Goal: Task Accomplishment & Management: Manage account settings

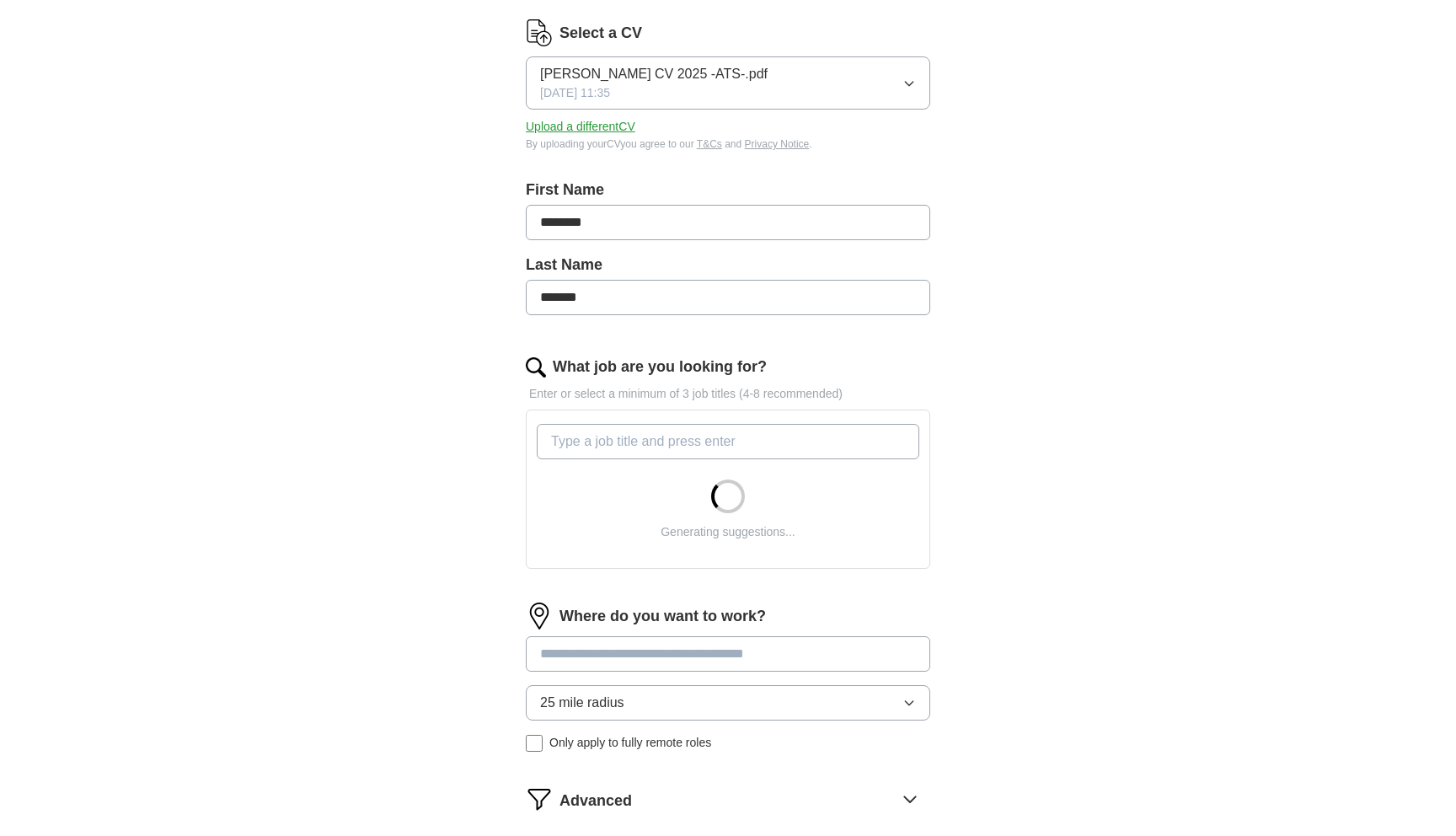
scroll to position [217, 0]
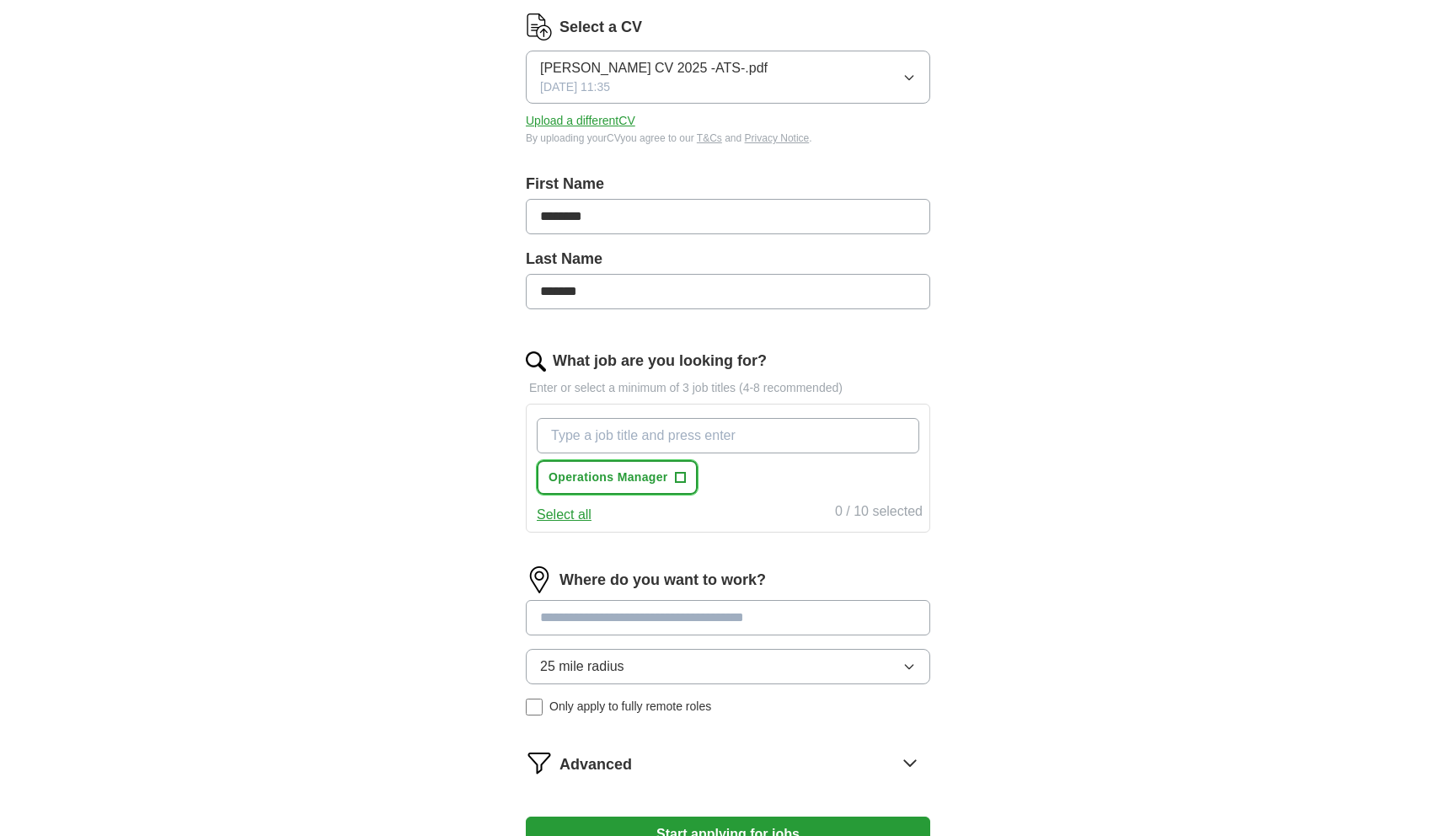
click at [680, 476] on span "+" at bounding box center [679, 477] width 10 height 14
click at [669, 437] on input "What job are you looking for?" at bounding box center [728, 435] width 383 height 36
type input "product operations"
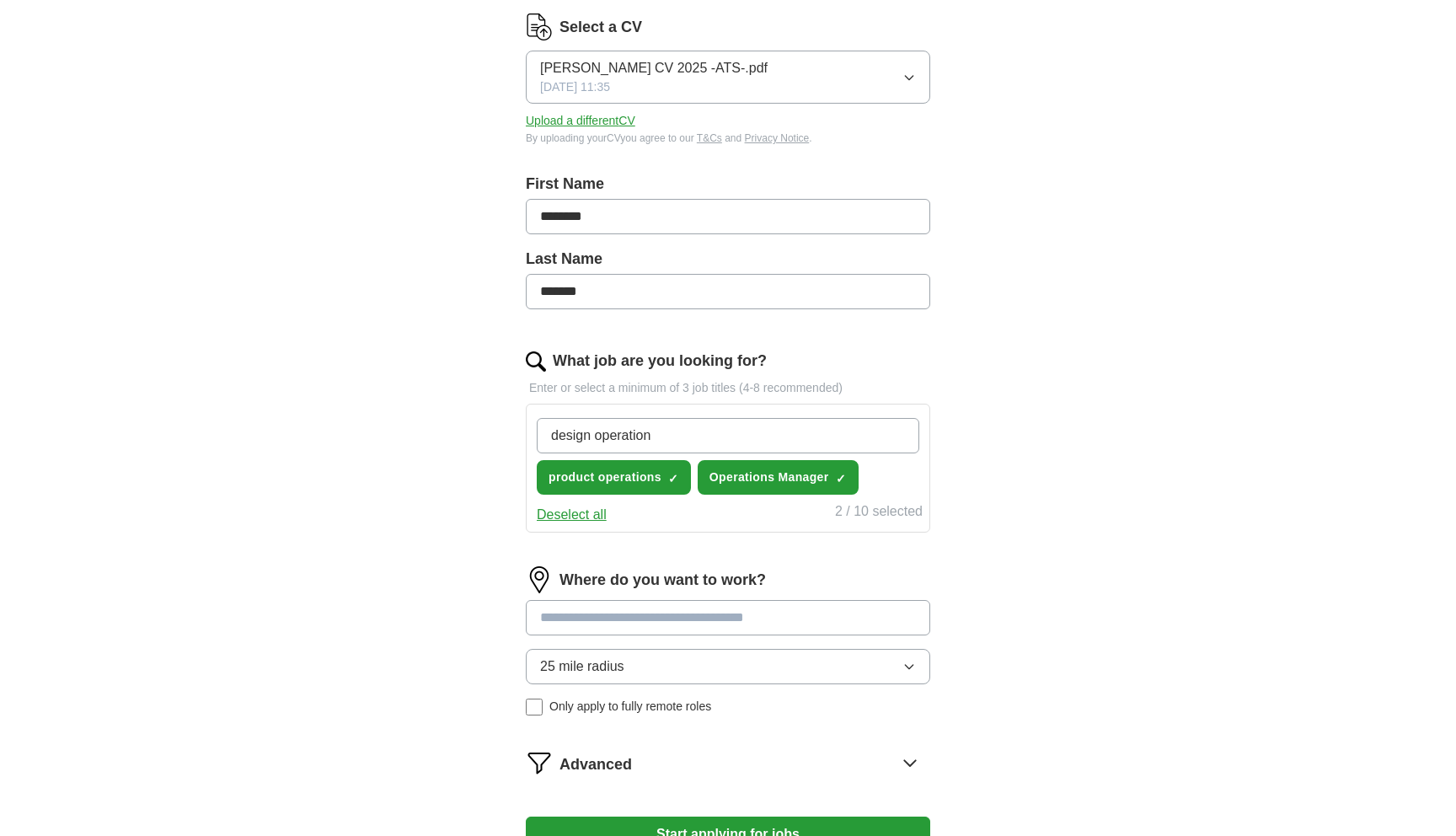
type input "design operations"
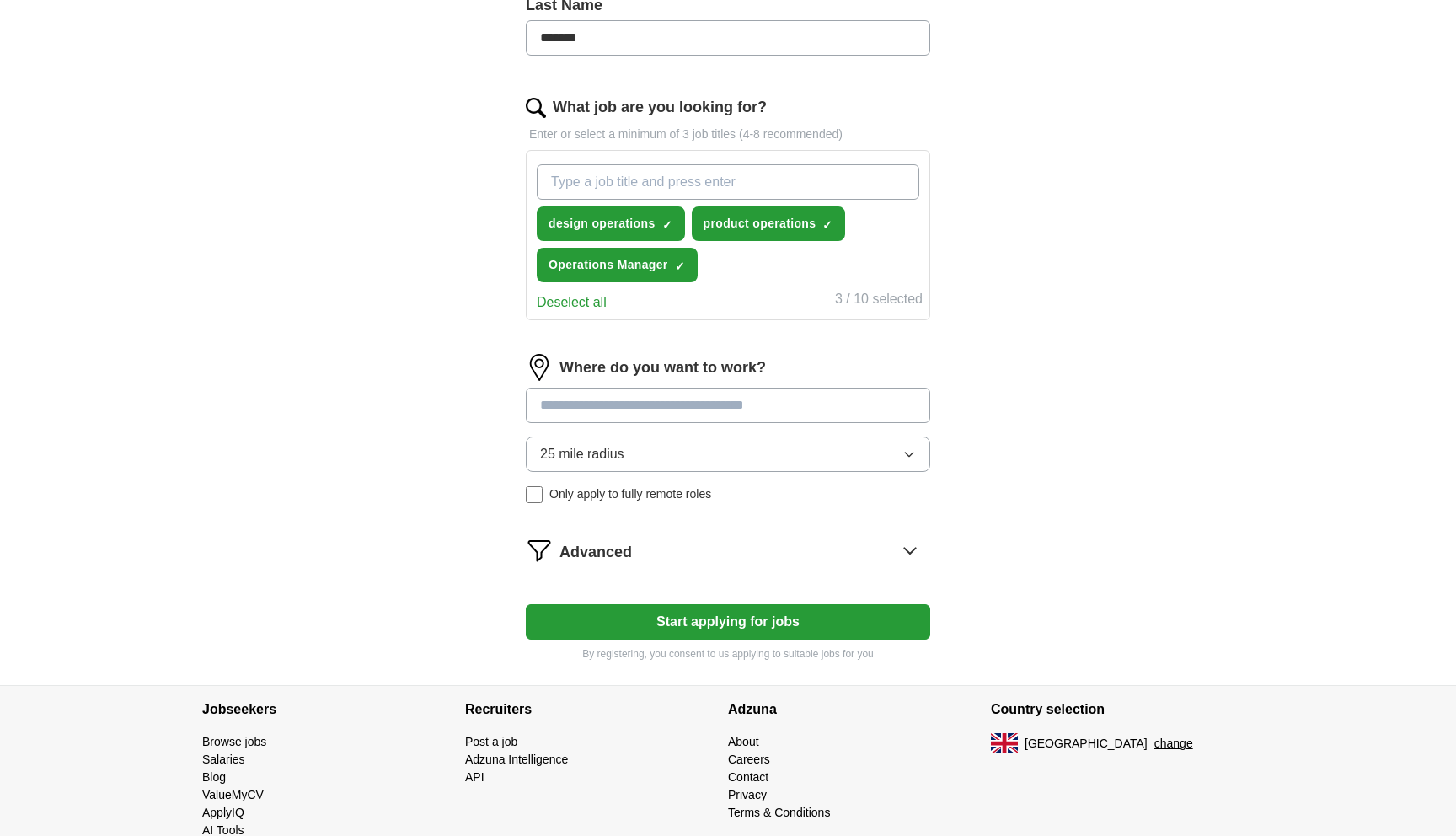
scroll to position [469, 0]
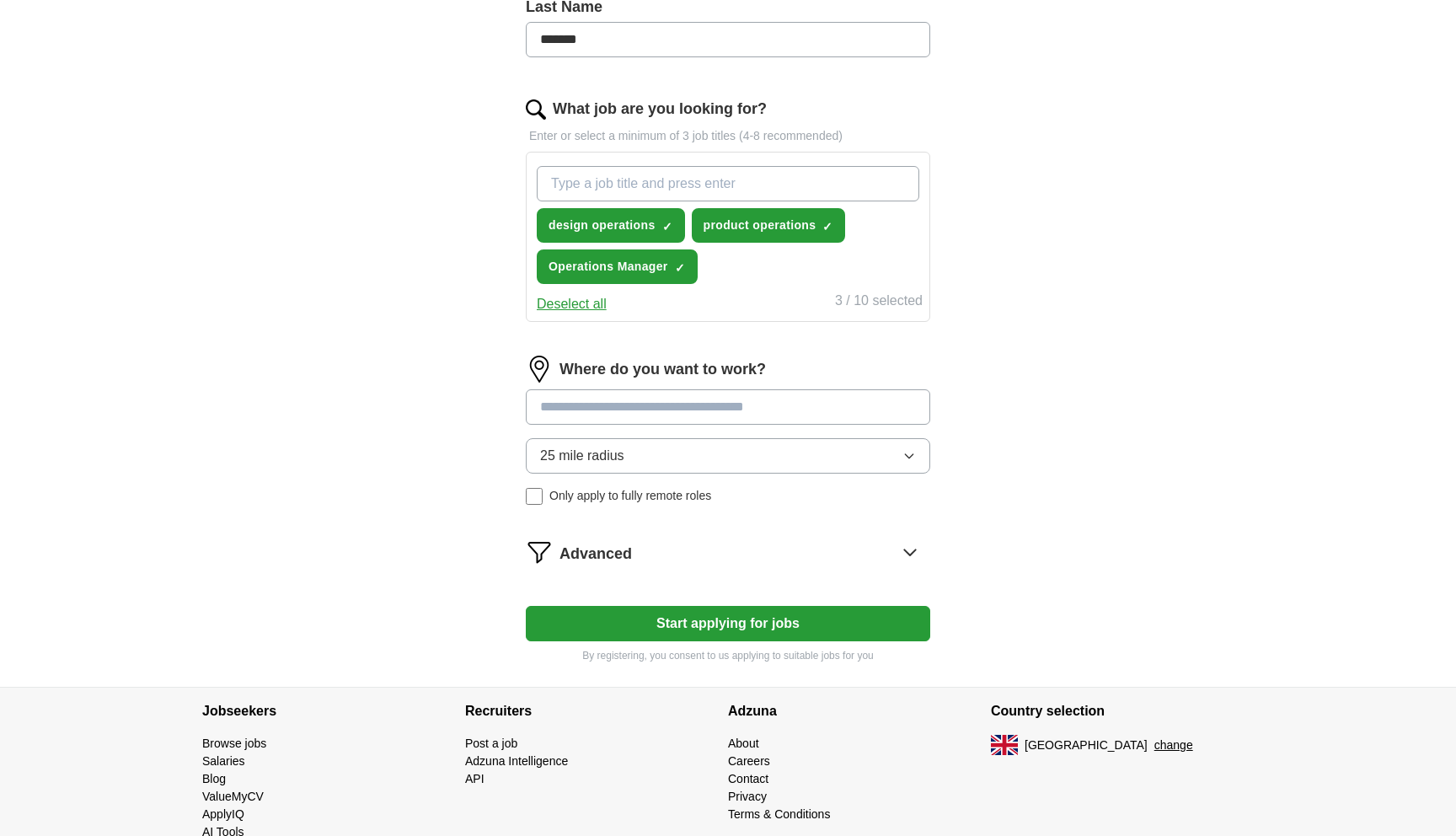
click at [761, 410] on input at bounding box center [728, 407] width 405 height 36
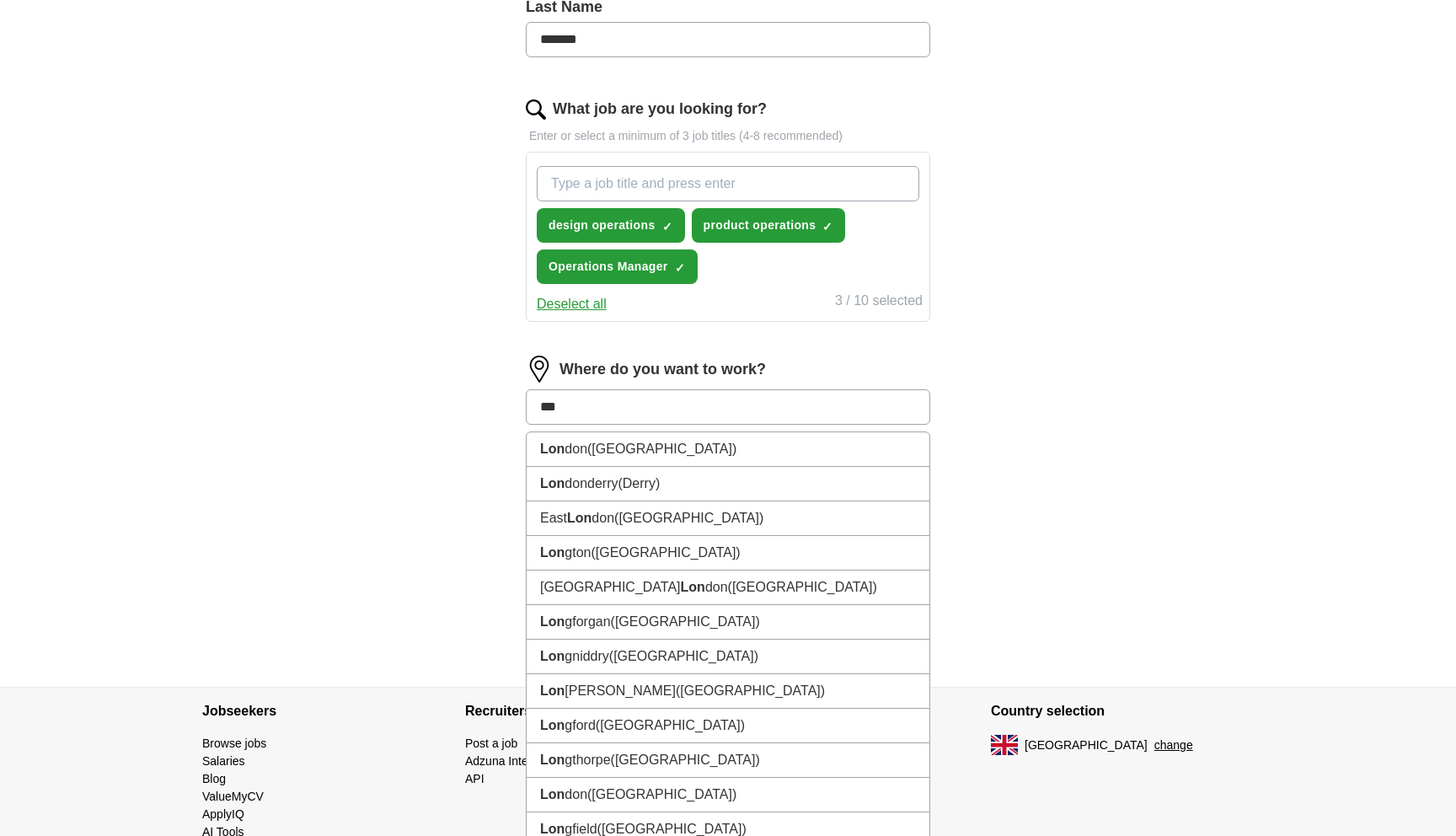
type input "****"
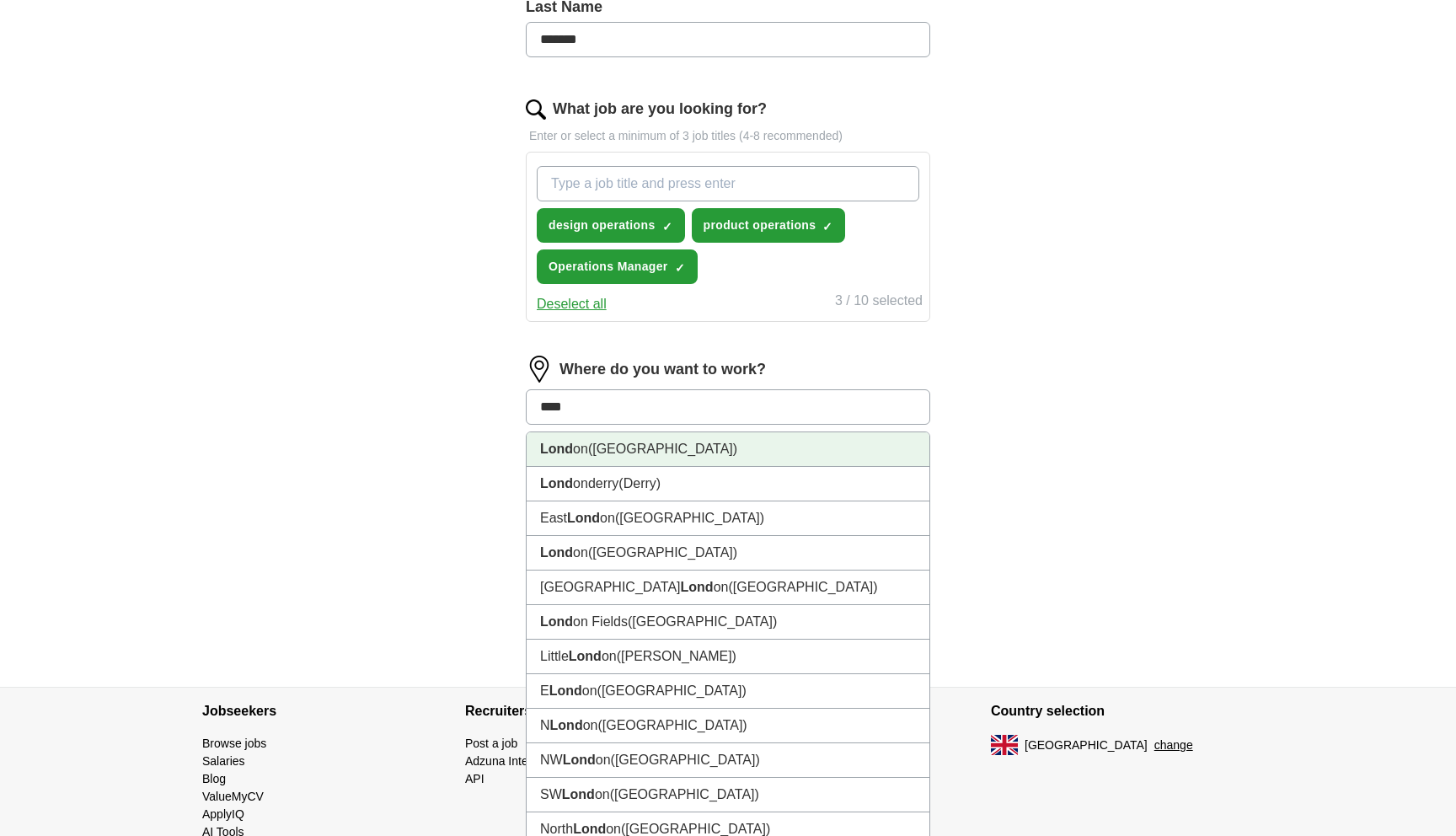
click at [670, 444] on li "Lond on (UK)" at bounding box center [728, 450] width 403 height 35
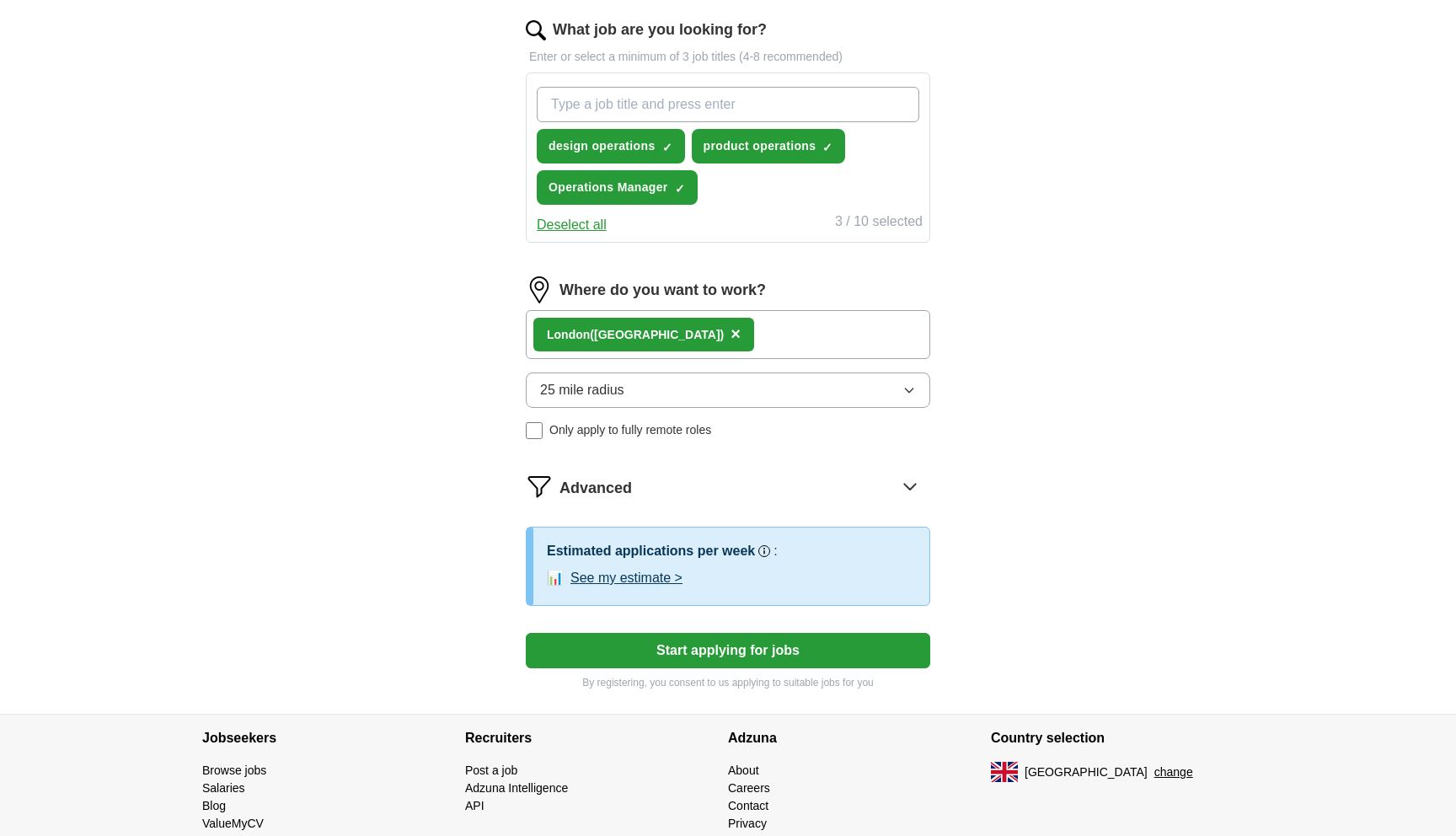
scroll to position [552, 0]
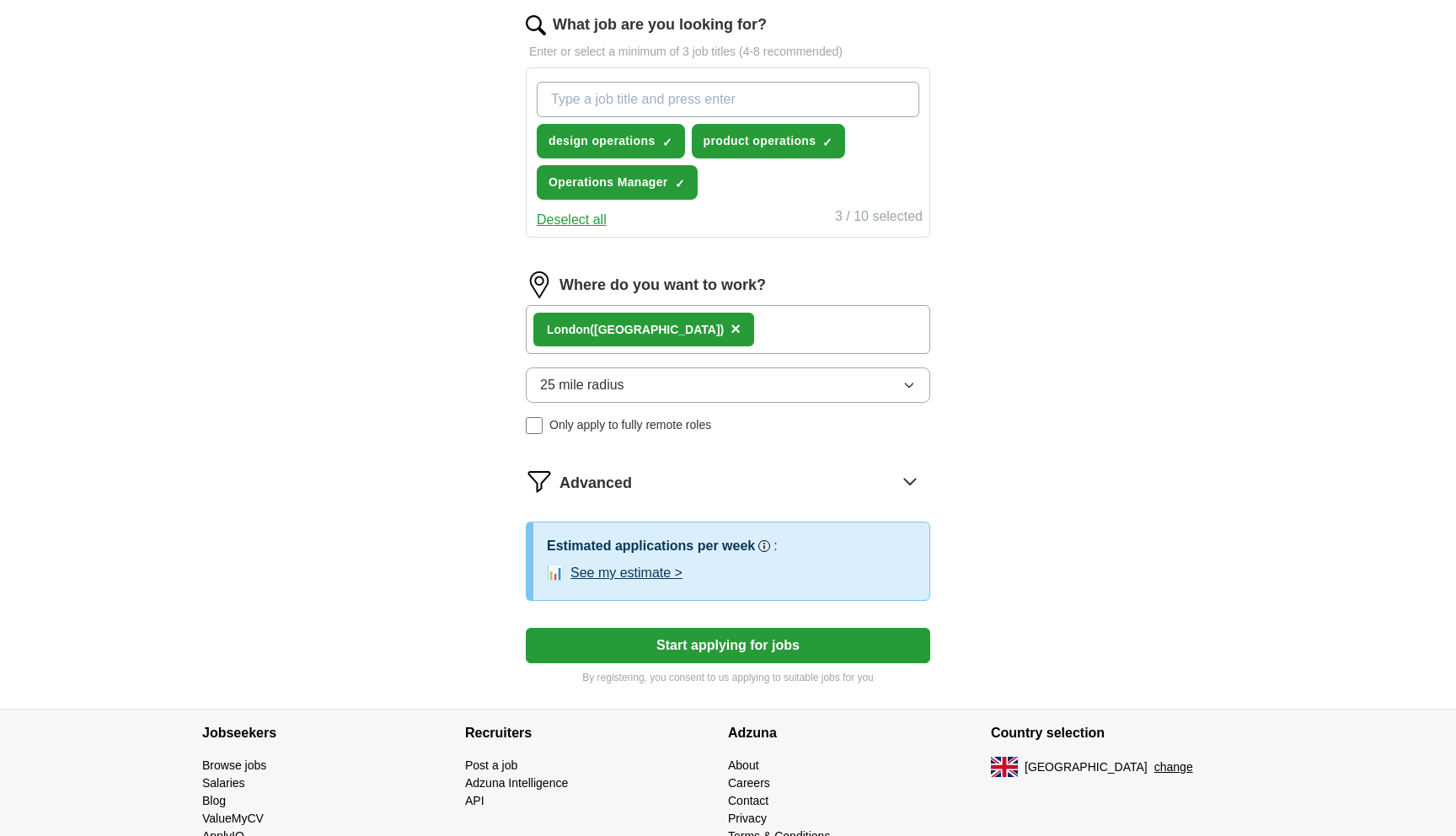
click at [646, 577] on button "See my estimate >" at bounding box center [627, 573] width 112 height 20
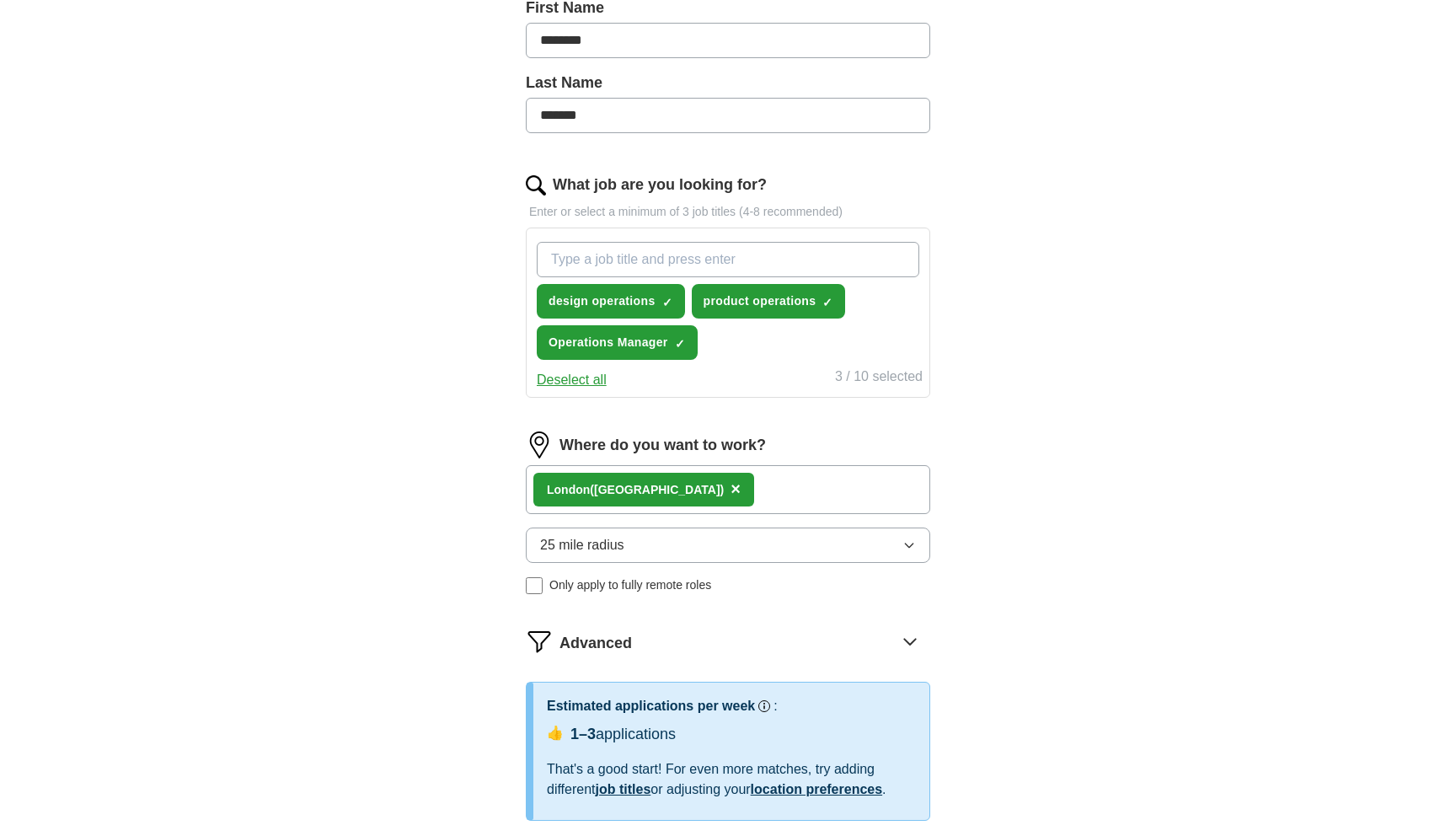
scroll to position [388, 0]
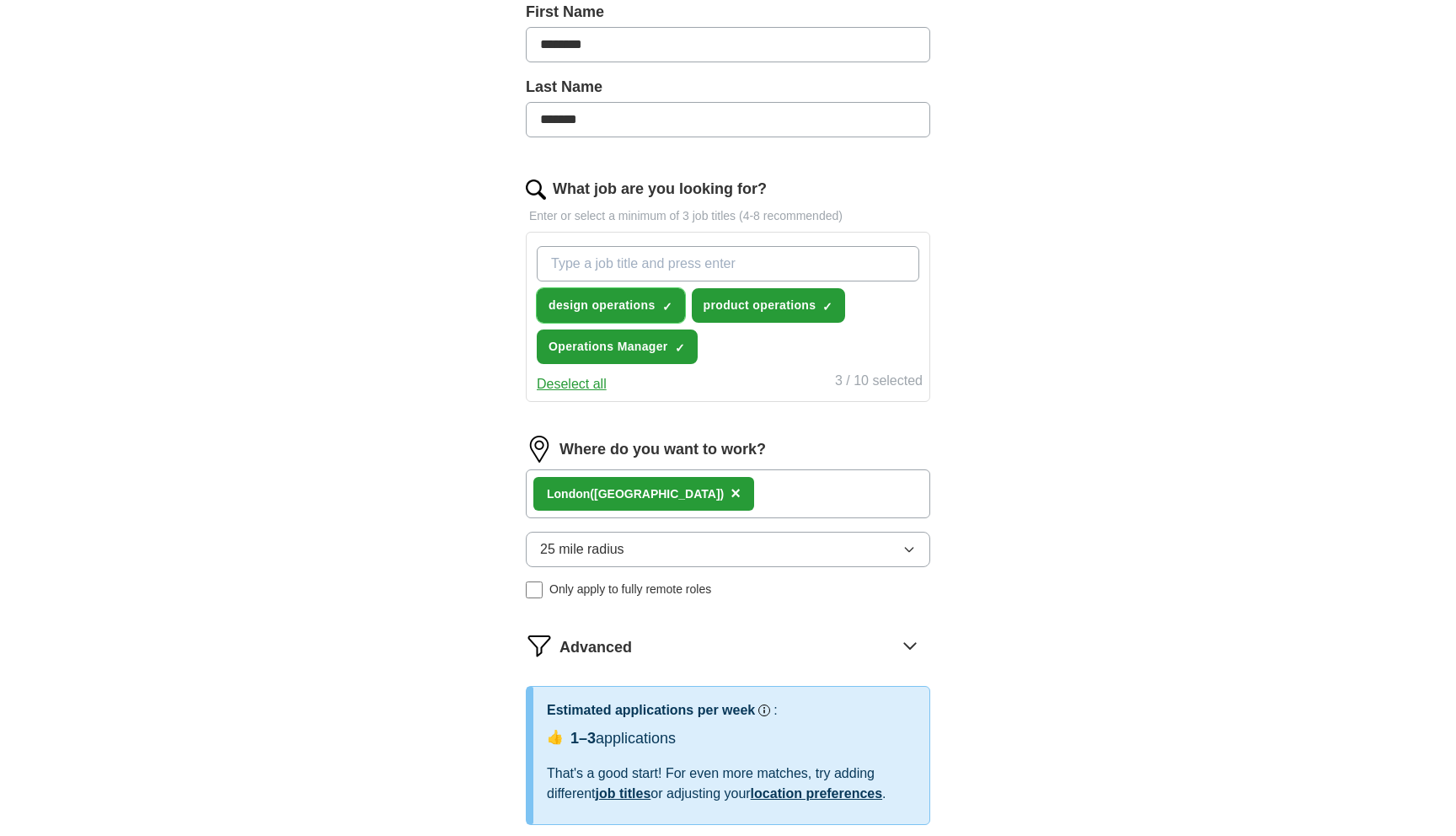
click at [0, 0] on span "×" at bounding box center [0, 0] width 0 height 0
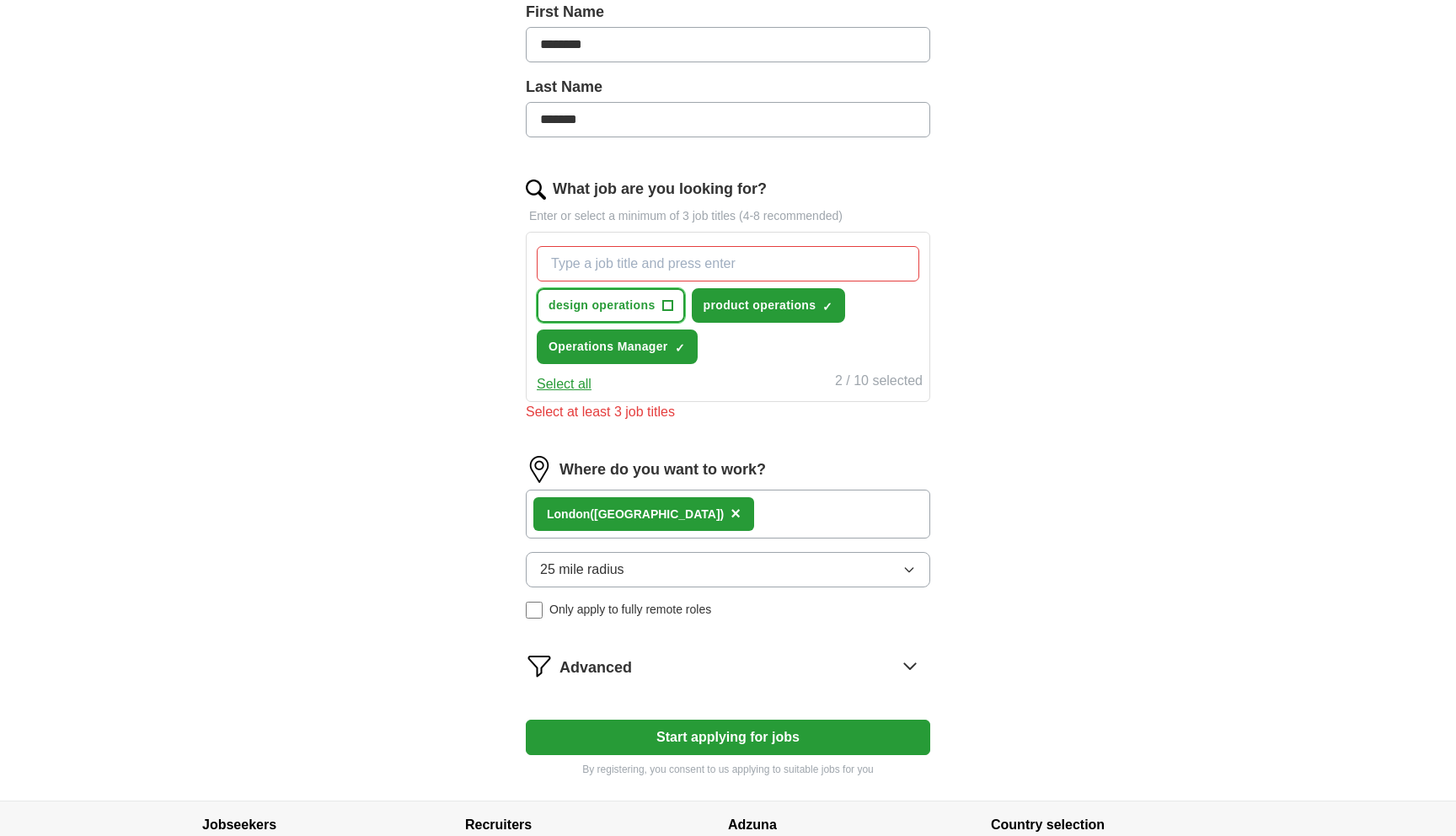
click at [664, 304] on span "+" at bounding box center [667, 306] width 10 height 14
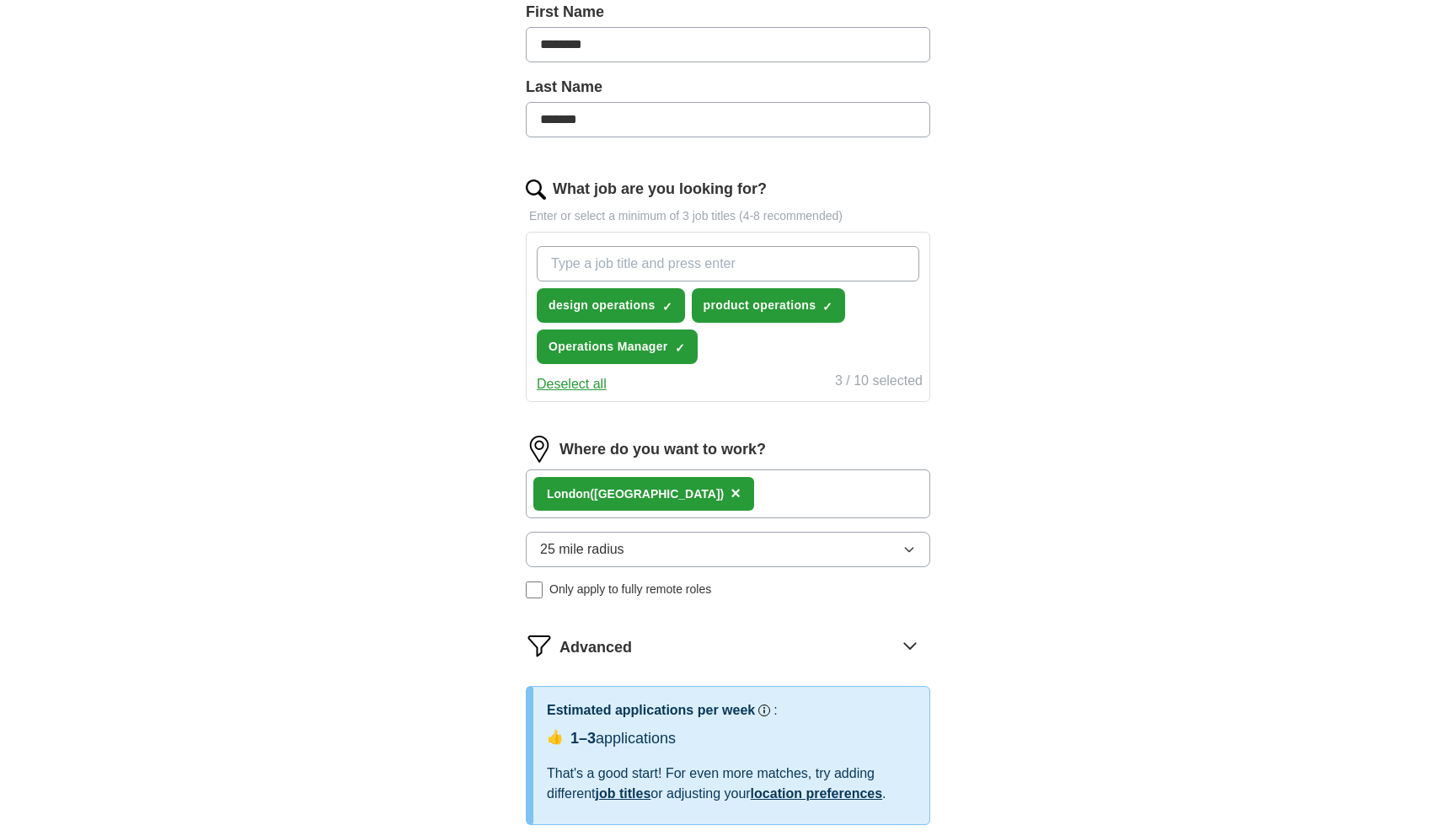
click at [641, 264] on input "What job are you looking for?" at bounding box center [728, 263] width 383 height 36
type input "product manager"
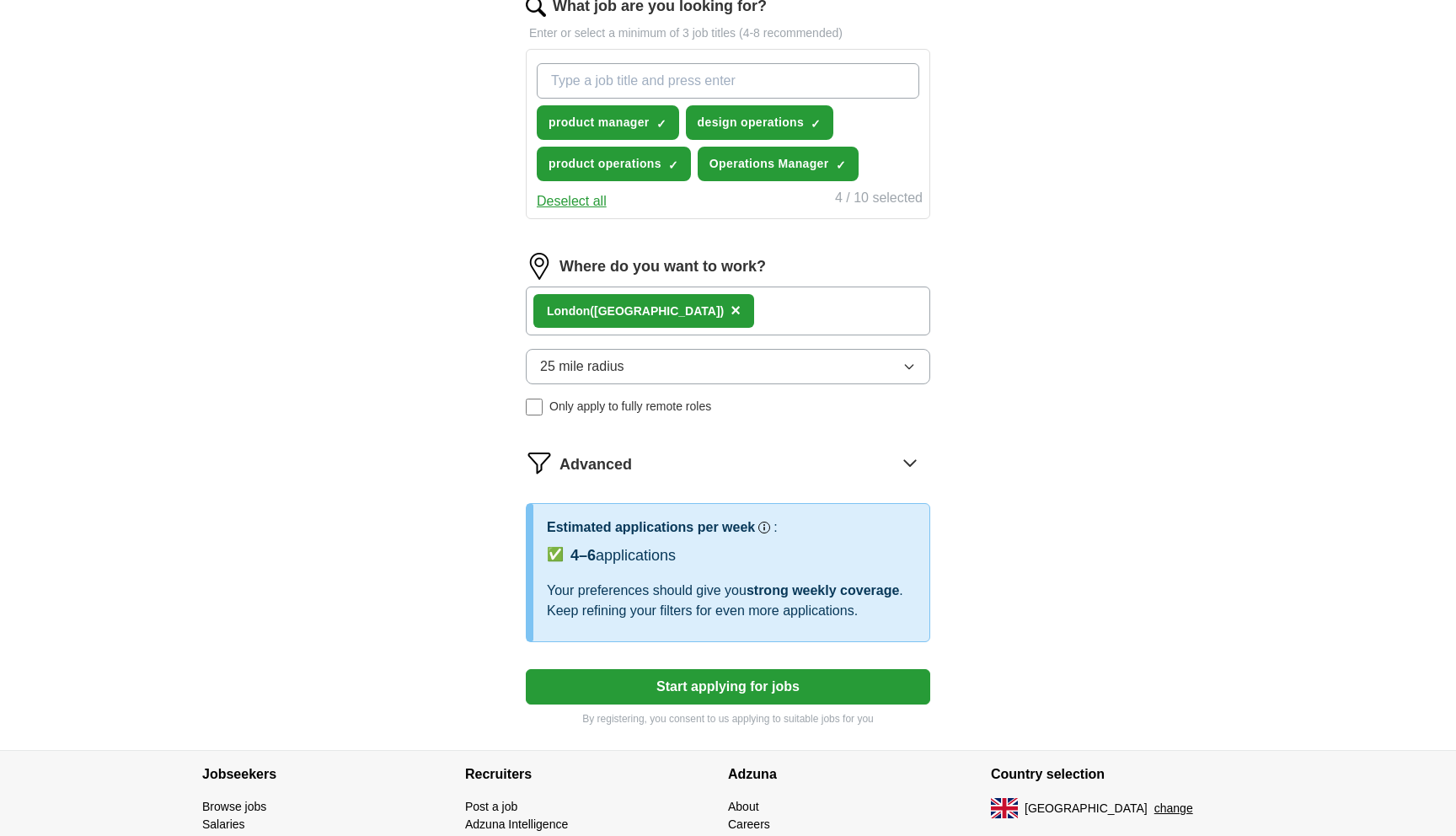
scroll to position [576, 0]
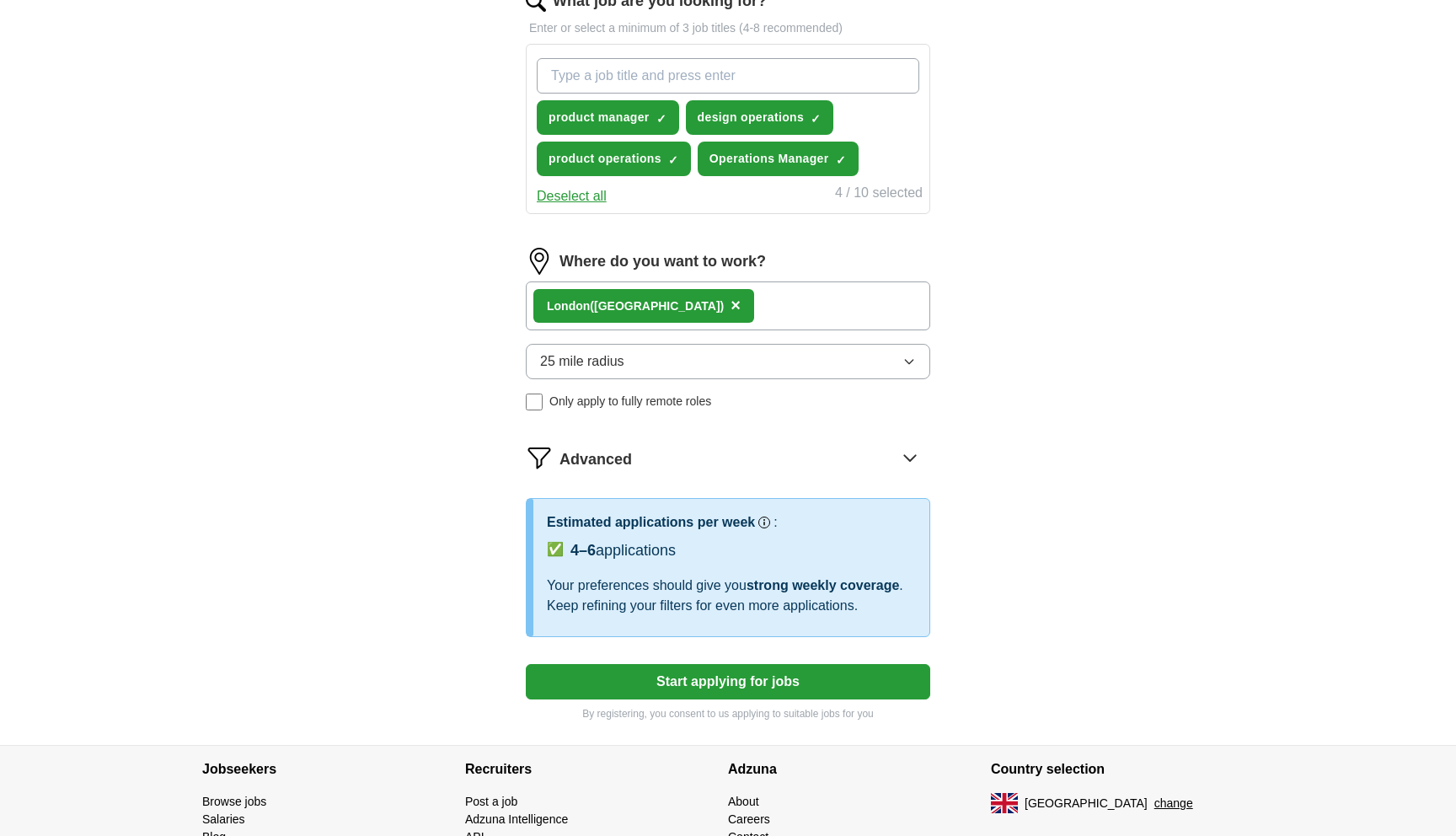
click at [806, 678] on button "Start applying for jobs" at bounding box center [728, 682] width 405 height 36
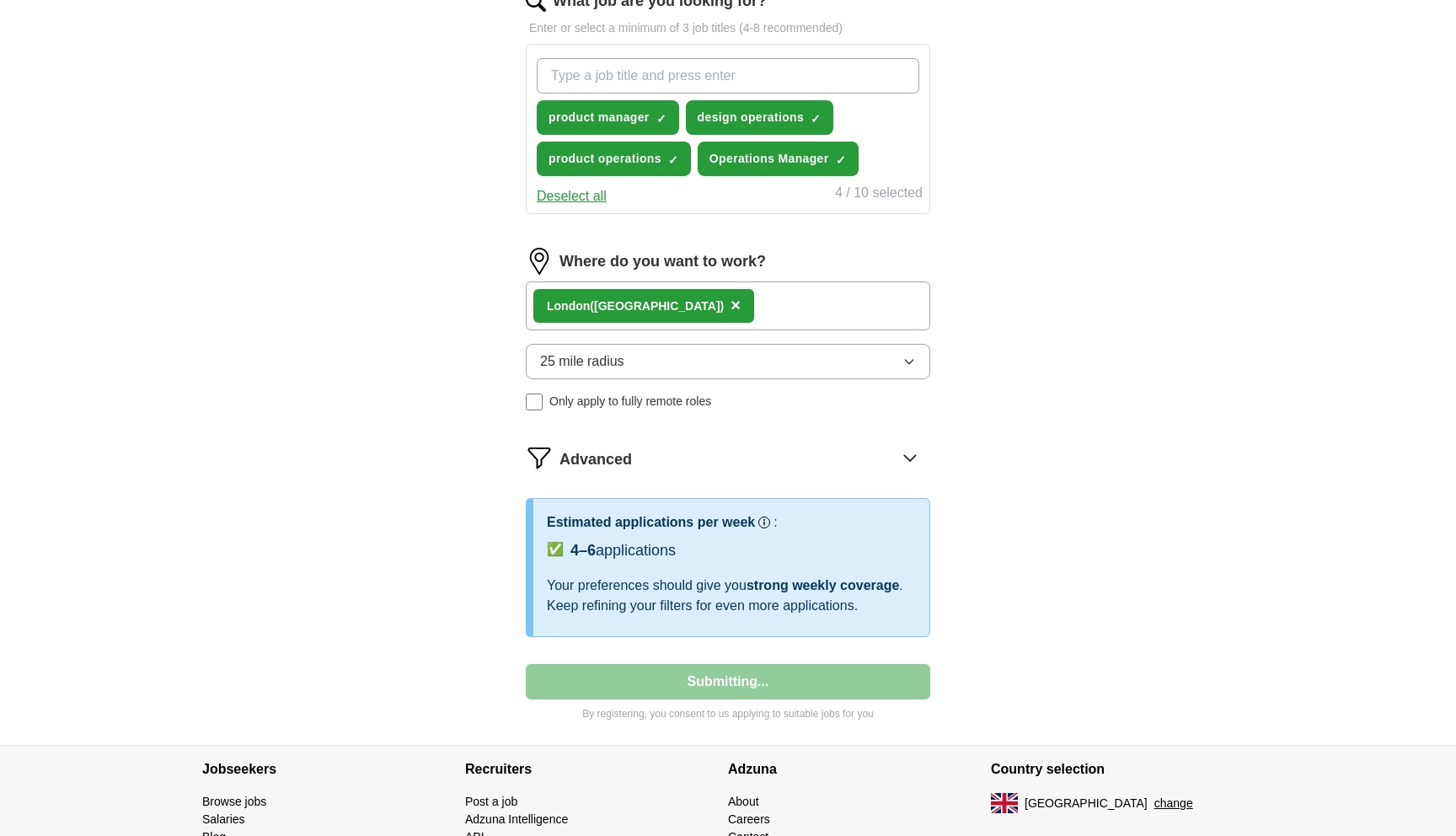
select select "**"
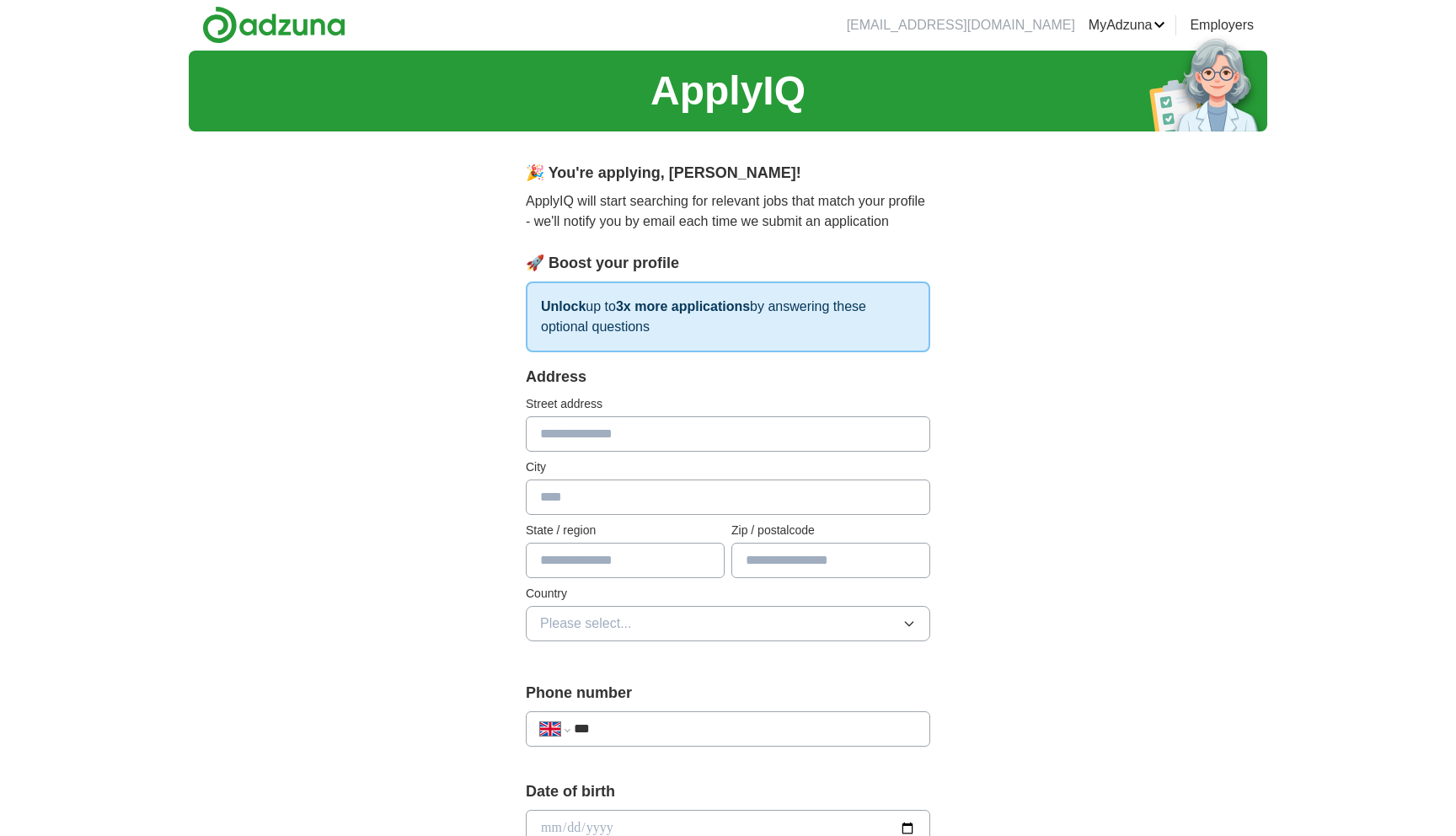
scroll to position [0, 0]
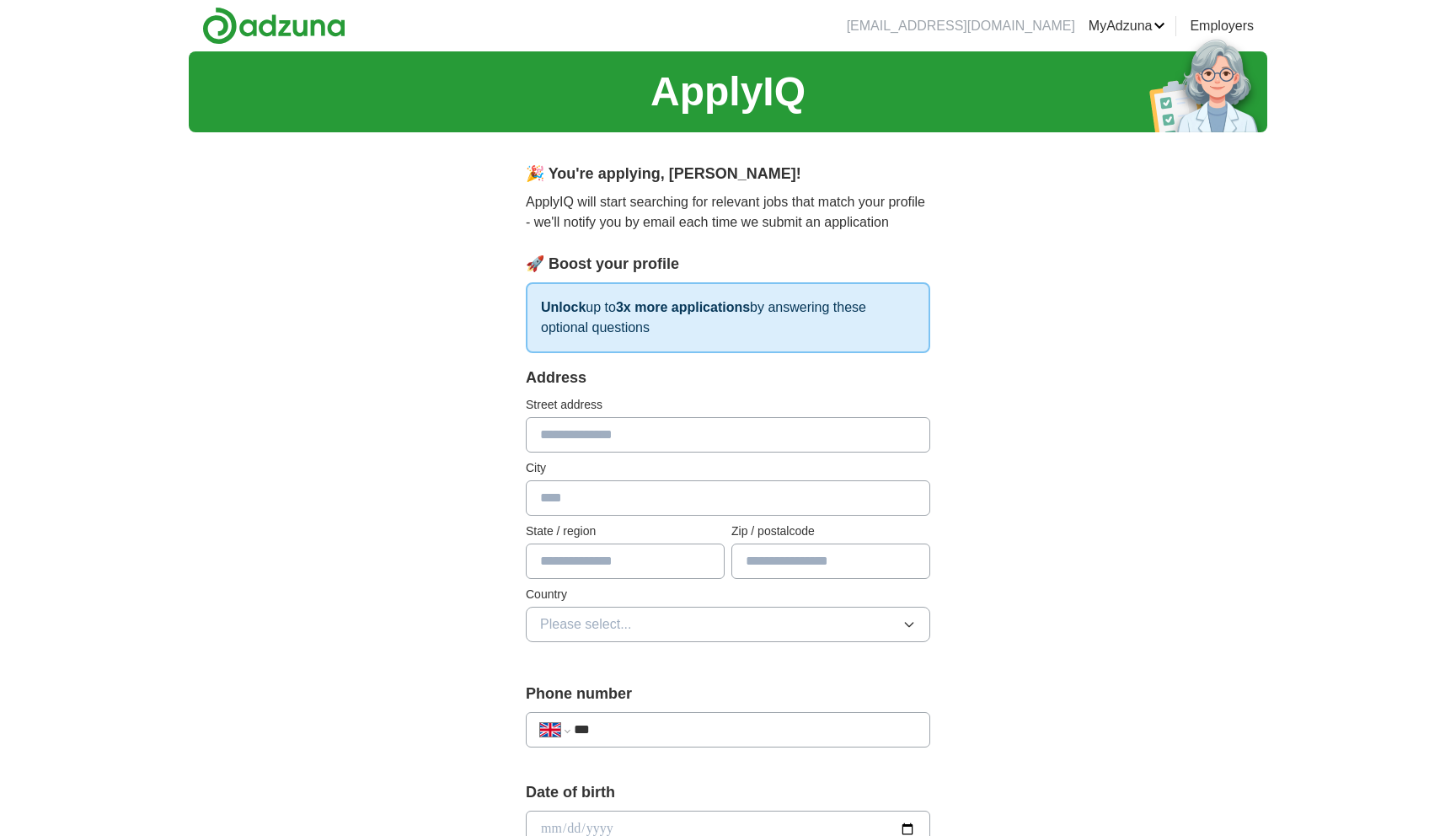
click at [735, 456] on div "Address Street address City State / region Zip / postalcode Country Please sele…" at bounding box center [728, 514] width 405 height 295
click at [735, 446] on input "text" at bounding box center [728, 434] width 405 height 36
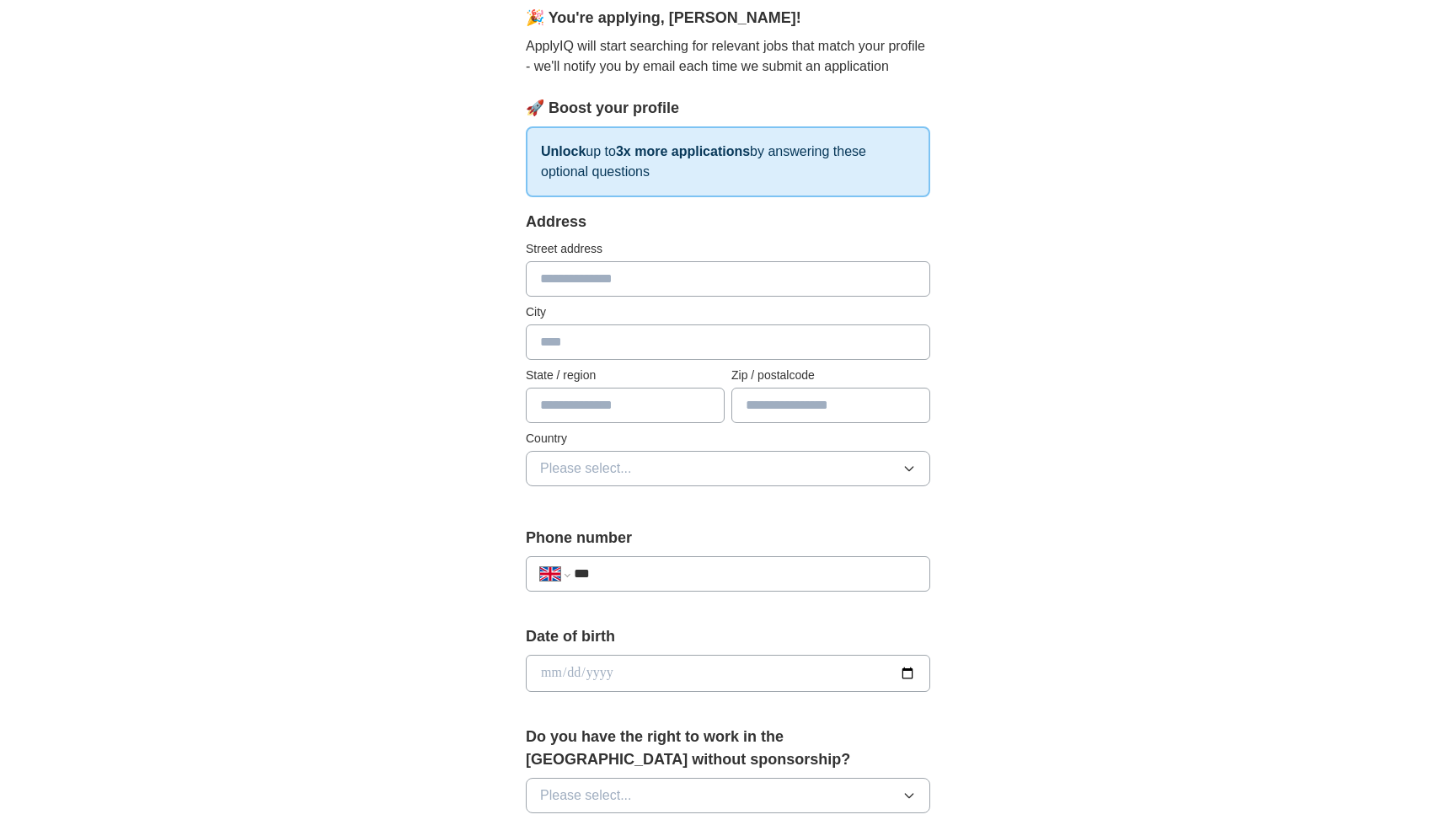
scroll to position [157, 0]
click at [728, 791] on button "Please select..." at bounding box center [728, 795] width 405 height 36
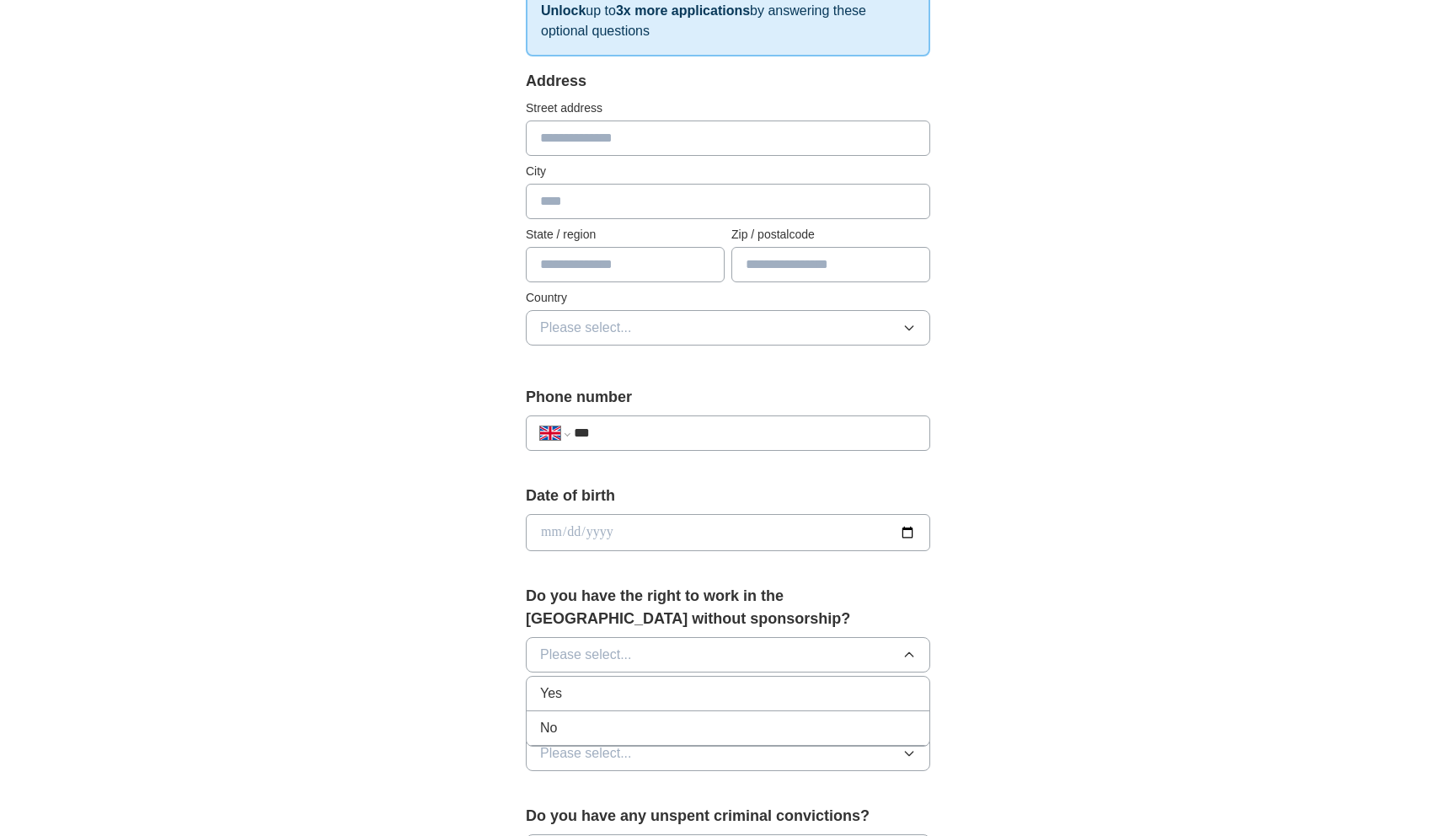
scroll to position [299, 0]
click at [639, 694] on div "Yes" at bounding box center [728, 691] width 376 height 20
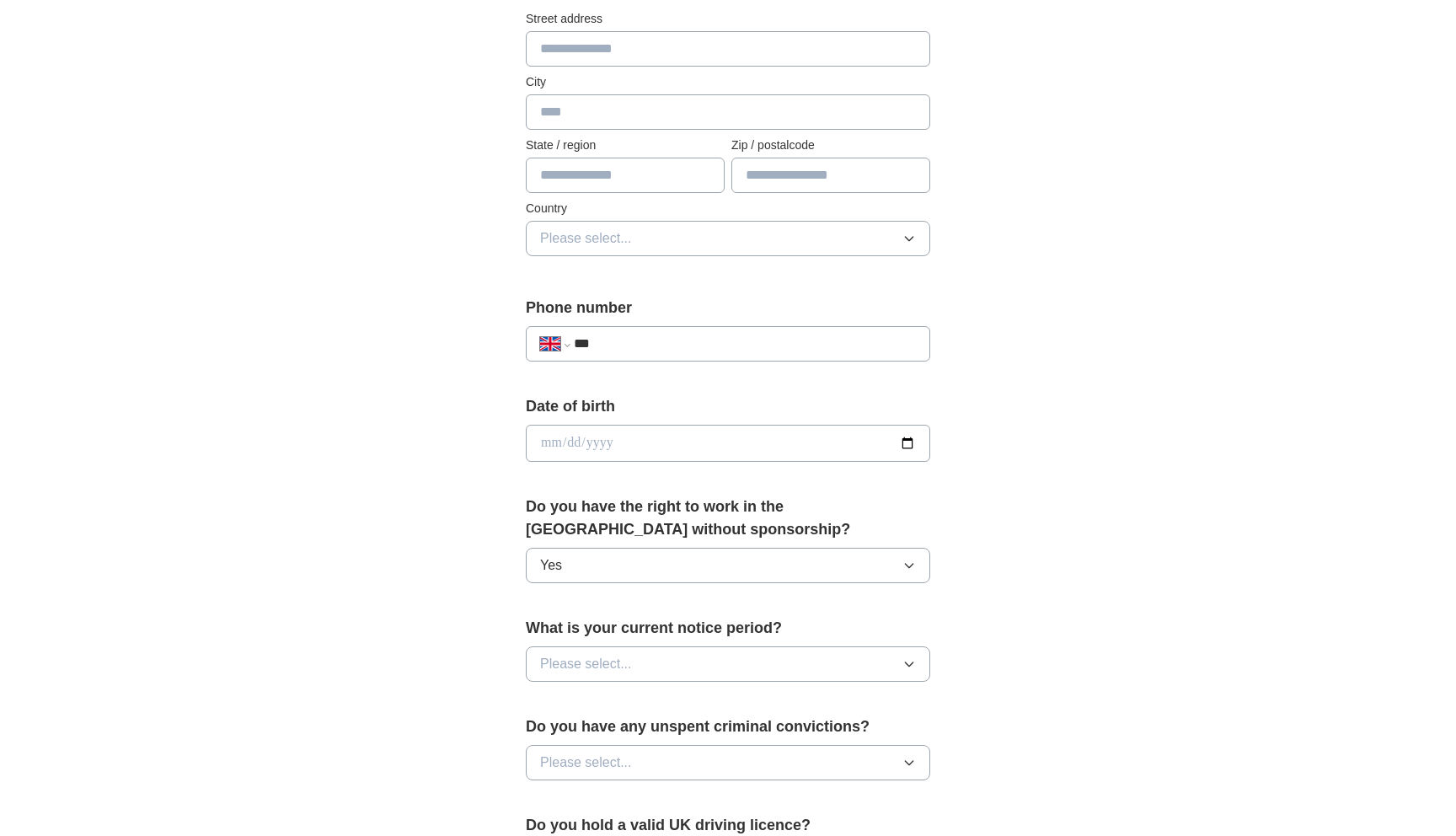
scroll to position [456, 0]
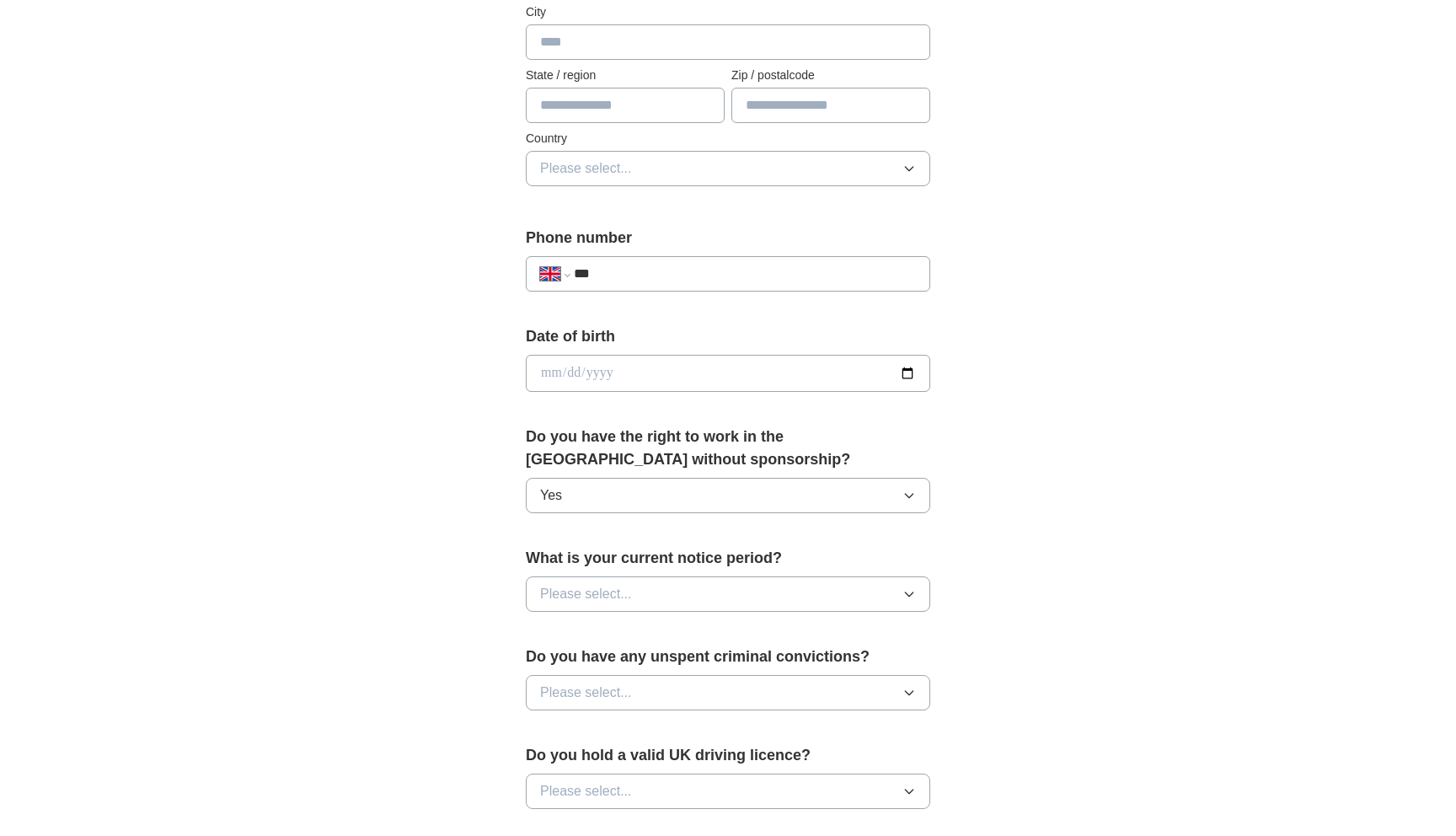
click at [625, 599] on span "Please select..." at bounding box center [586, 594] width 92 height 20
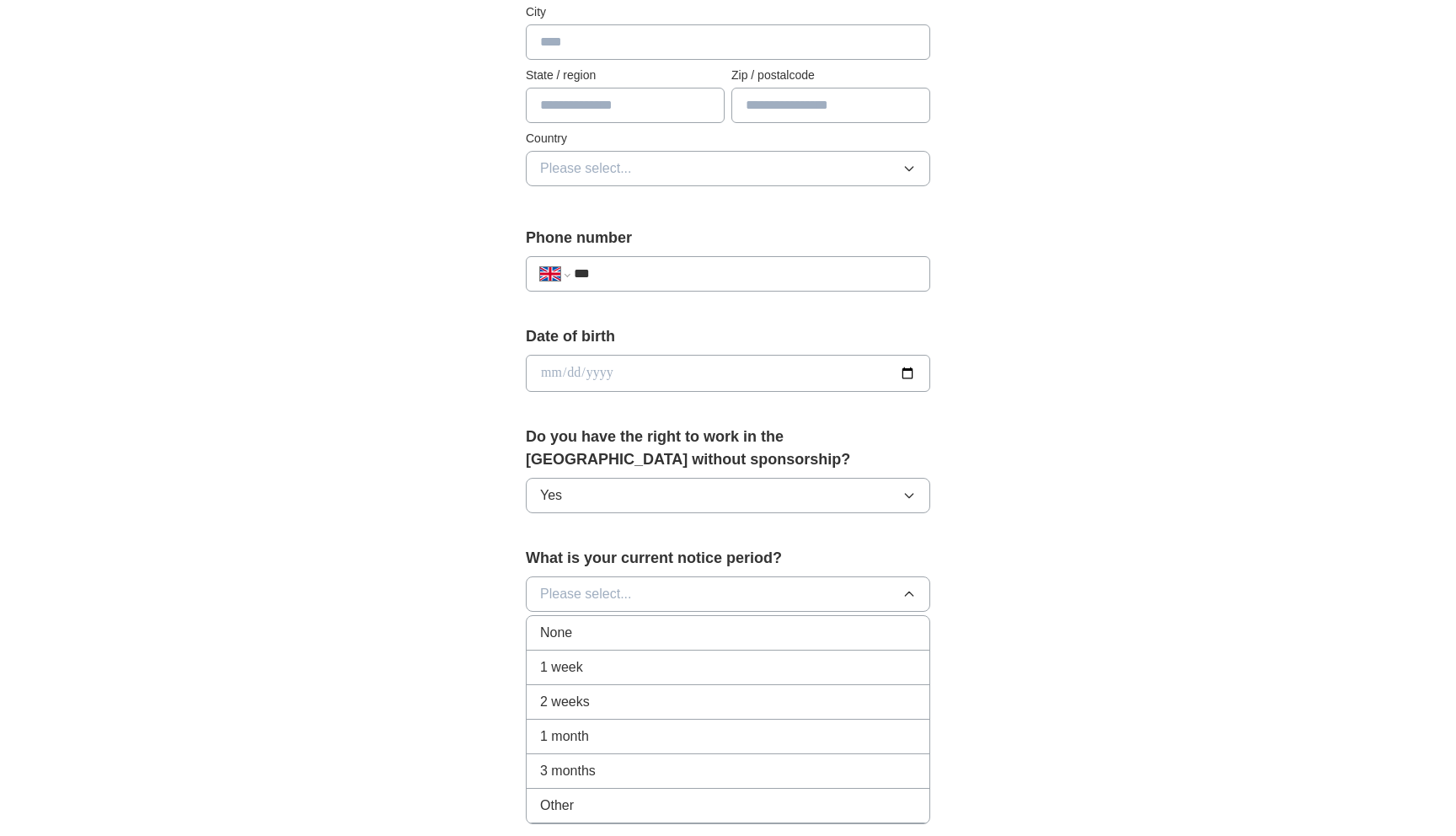
click at [633, 698] on div "2 weeks" at bounding box center [728, 702] width 376 height 20
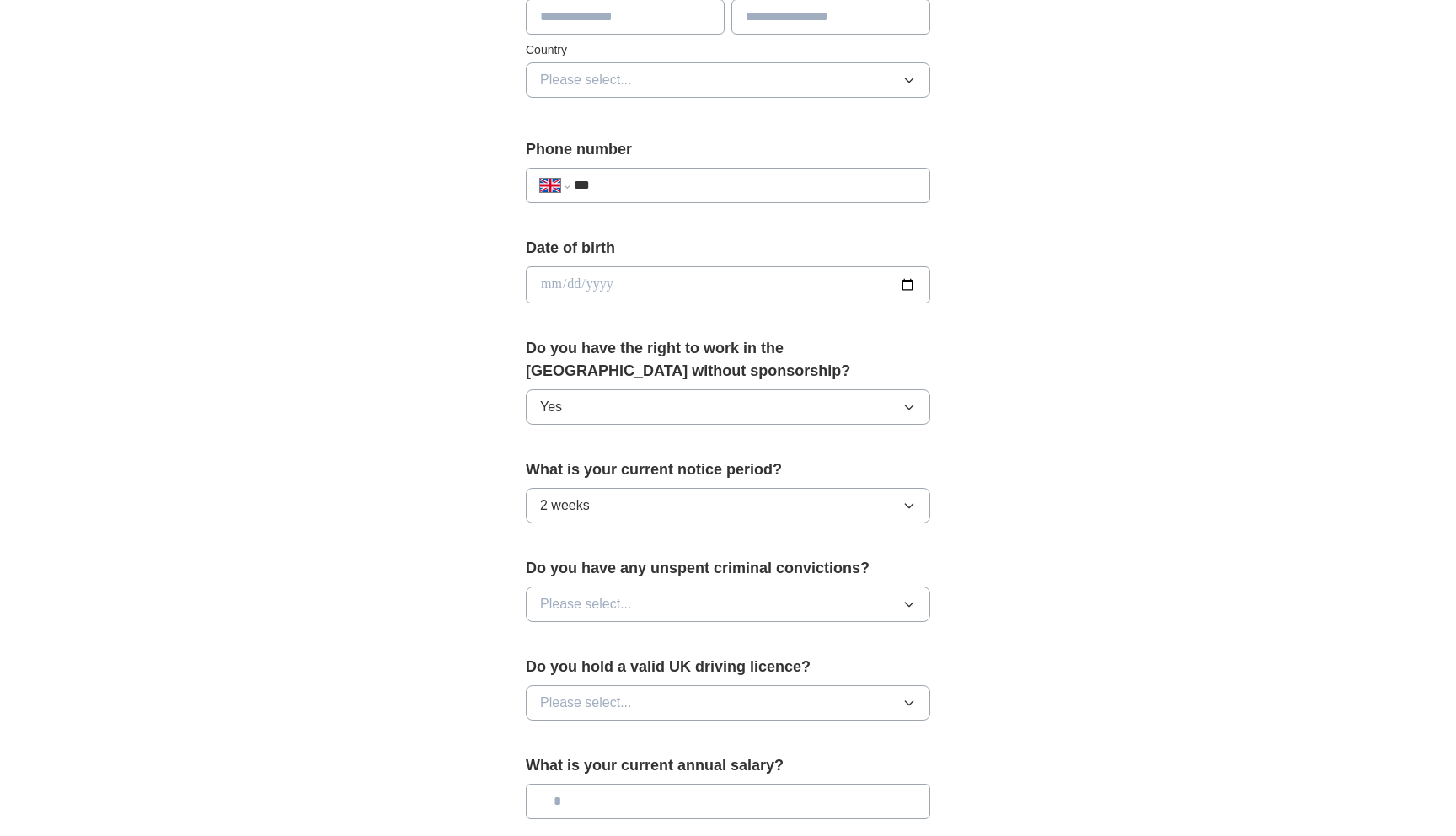
scroll to position [548, 0]
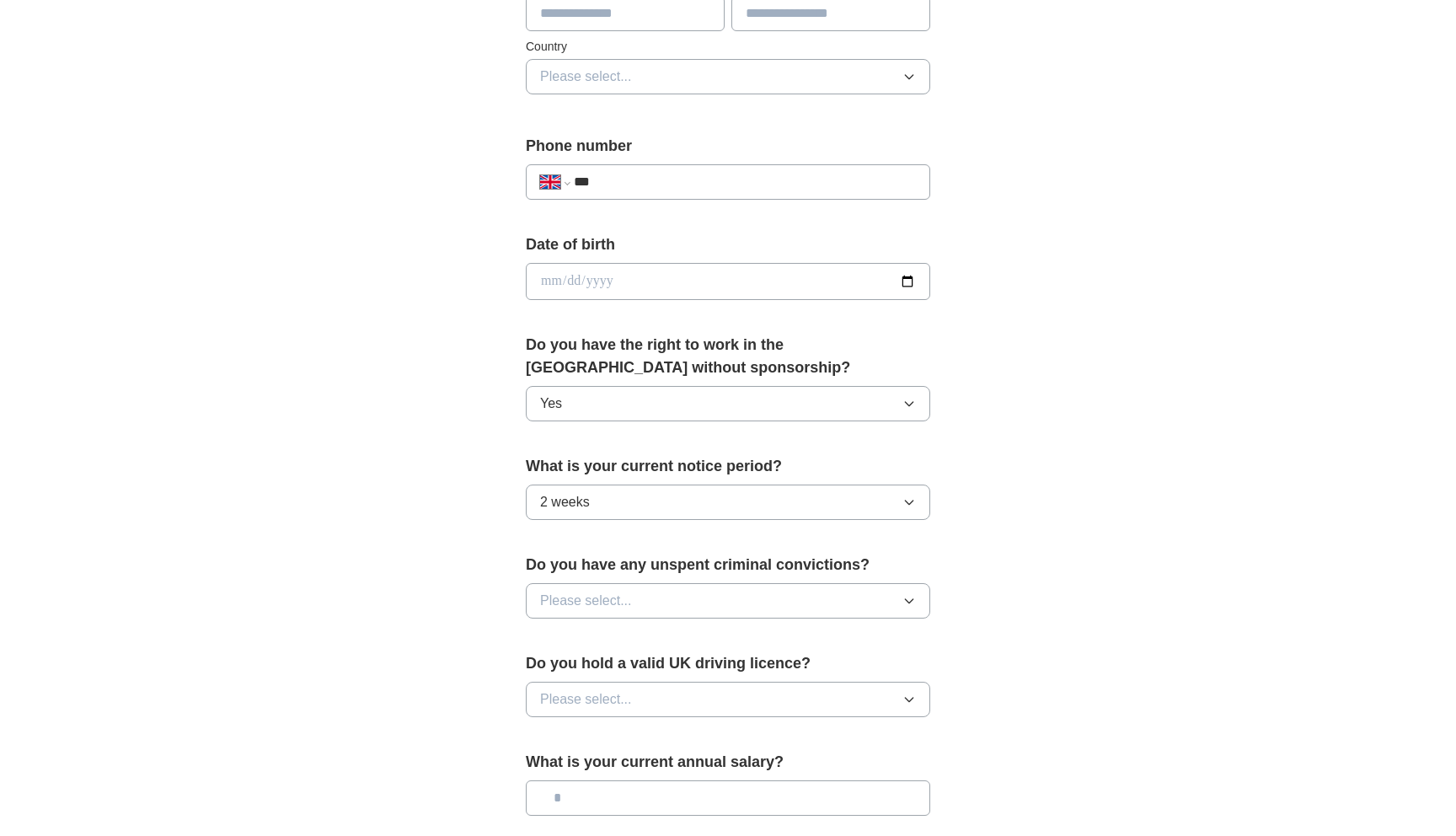
click at [615, 602] on span "Please select..." at bounding box center [586, 601] width 92 height 20
click at [612, 663] on li "No" at bounding box center [728, 674] width 403 height 35
click at [616, 695] on span "Please select..." at bounding box center [586, 699] width 92 height 20
click at [613, 747] on div "Yes" at bounding box center [728, 738] width 376 height 20
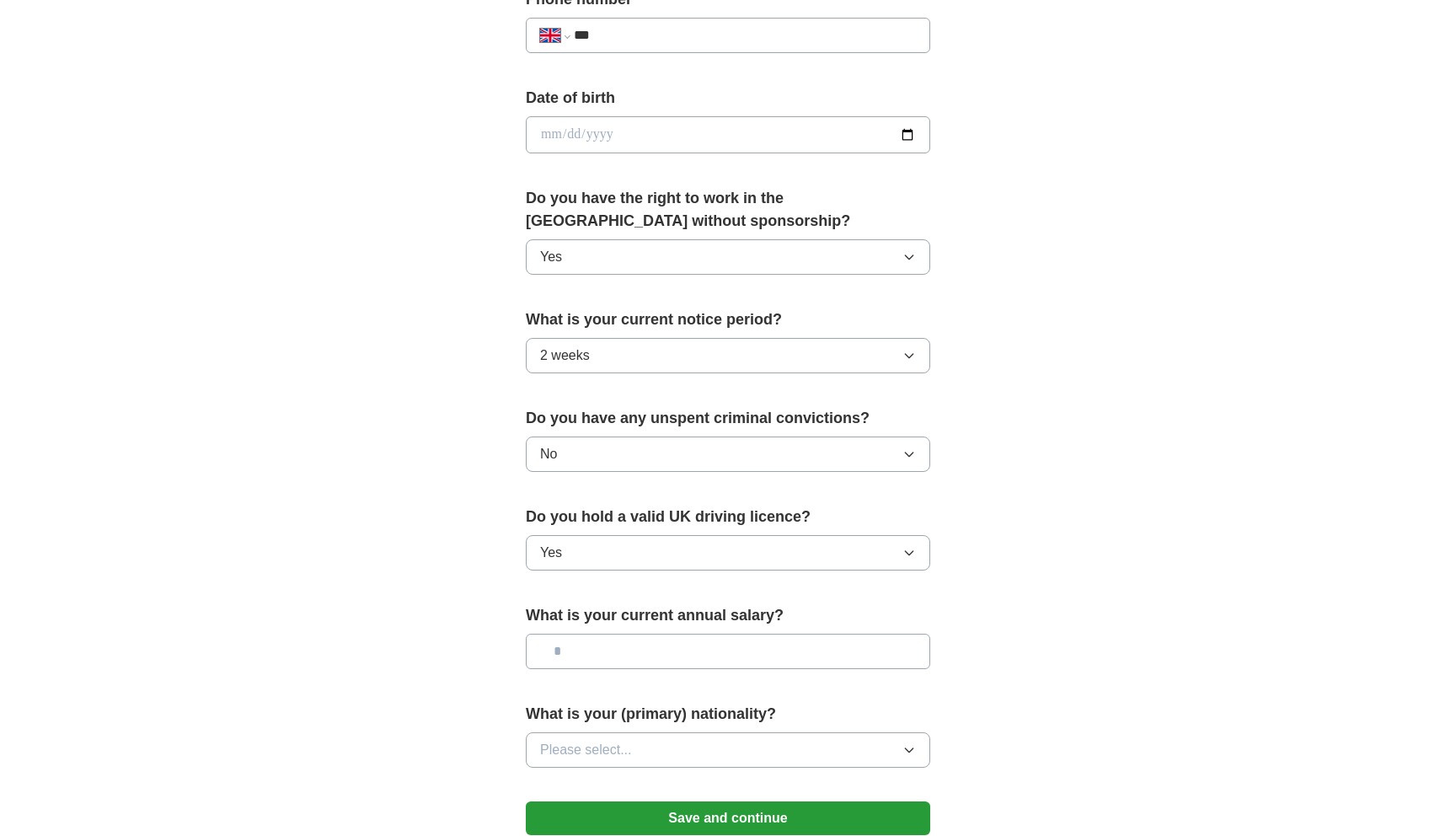
scroll to position [828, 0]
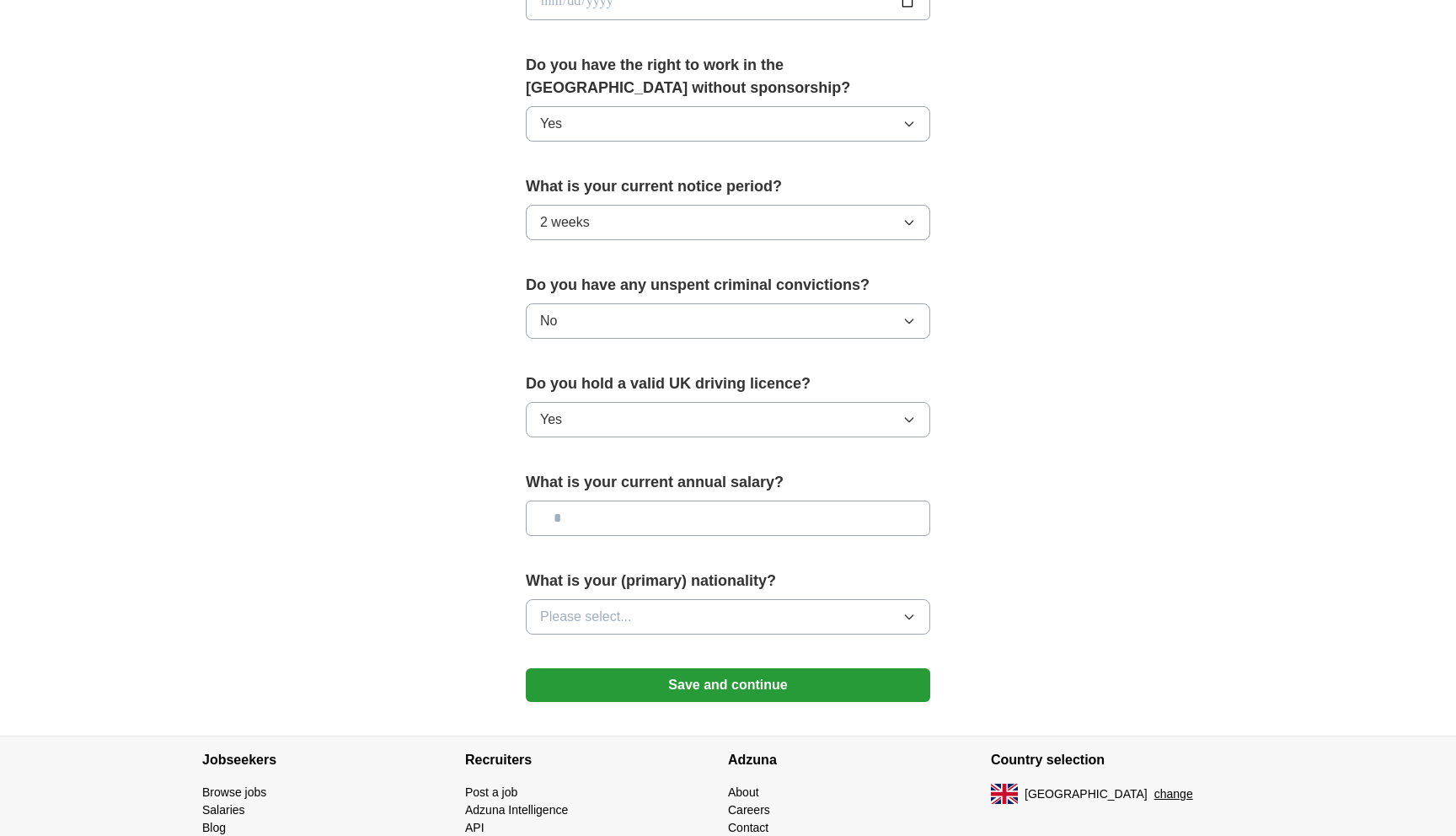
click at [689, 619] on button "Please select..." at bounding box center [728, 617] width 405 height 36
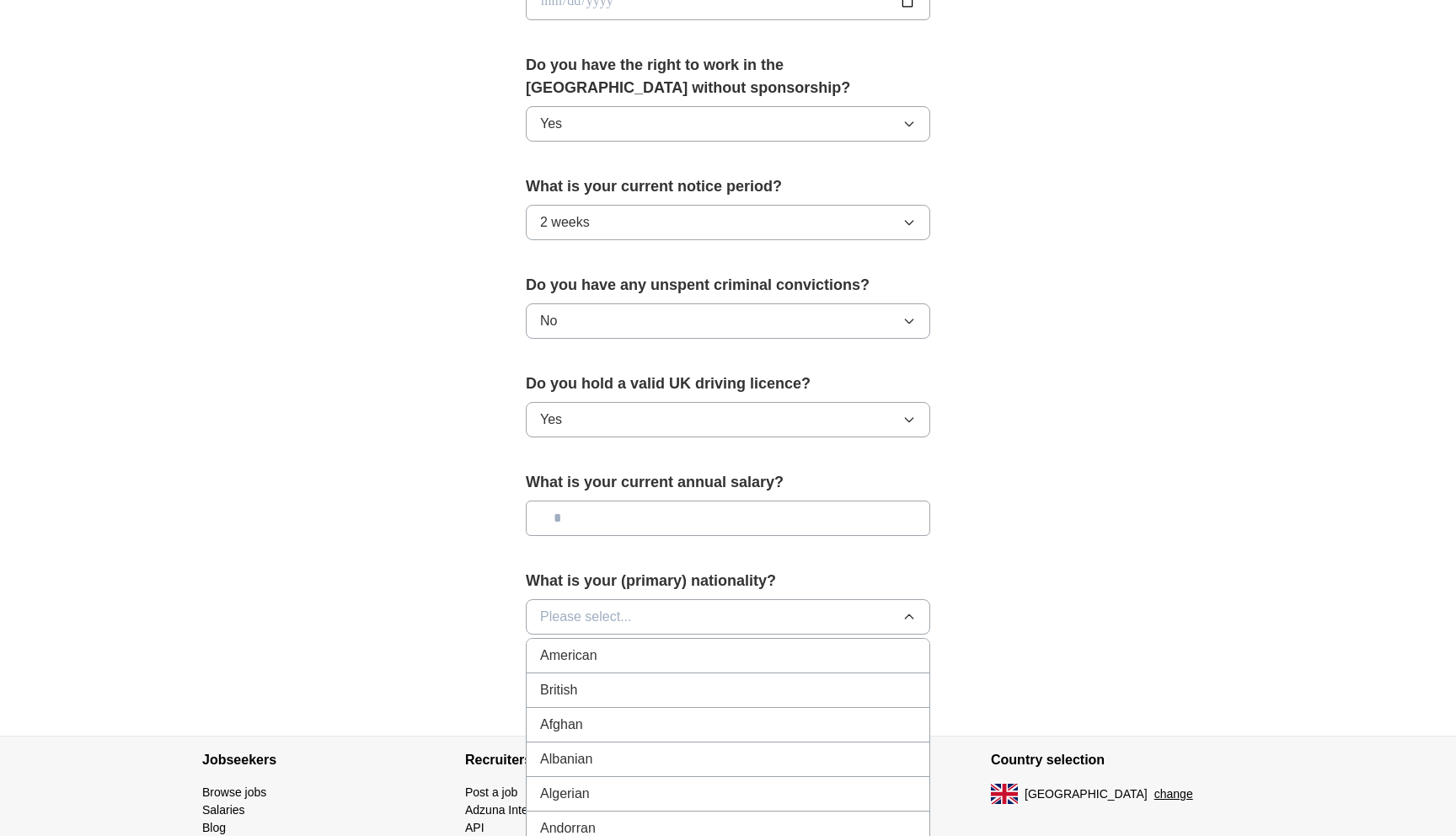
click at [669, 679] on li "British" at bounding box center [728, 691] width 403 height 35
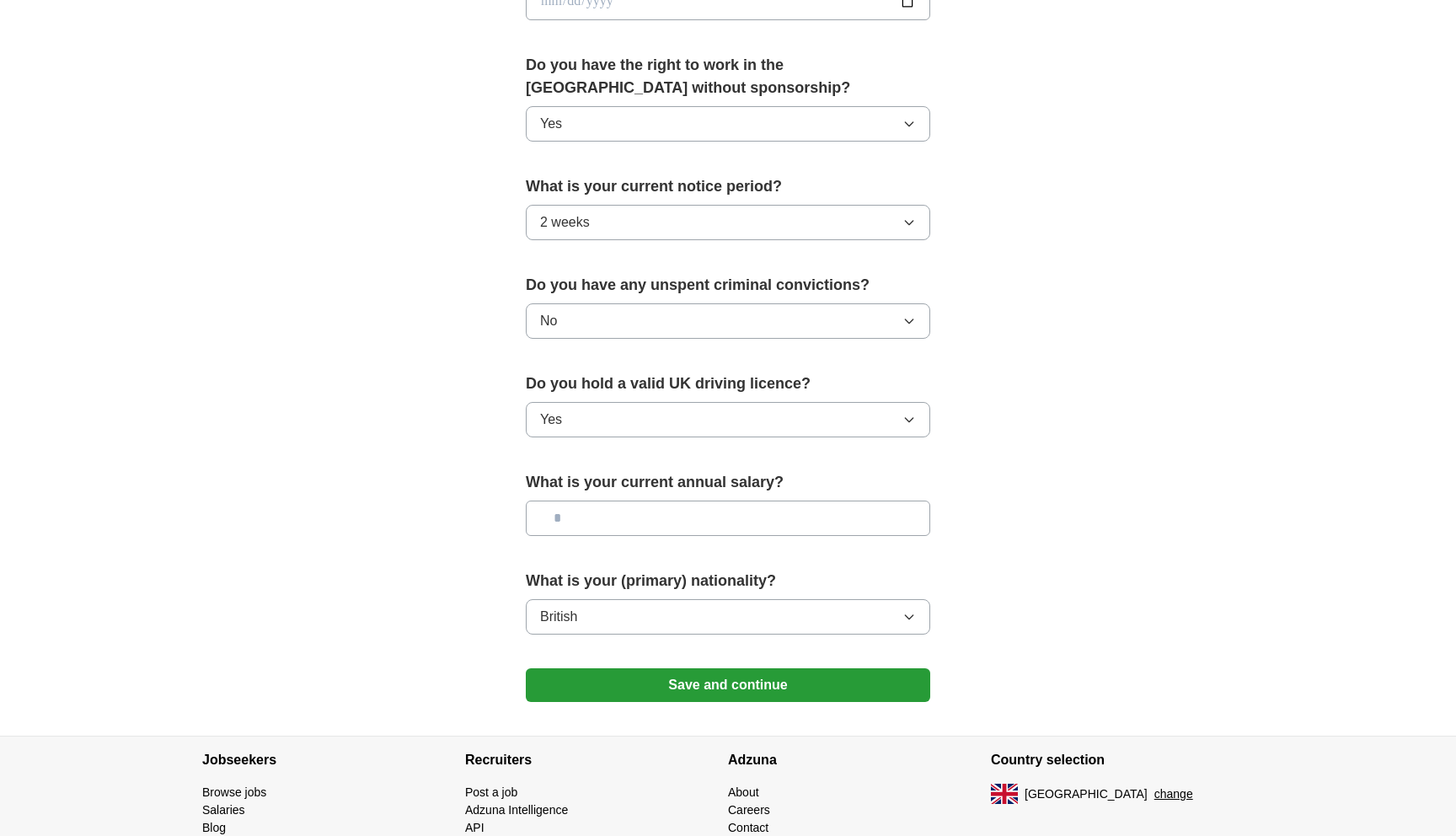
click at [643, 515] on input "text" at bounding box center [728, 518] width 405 height 36
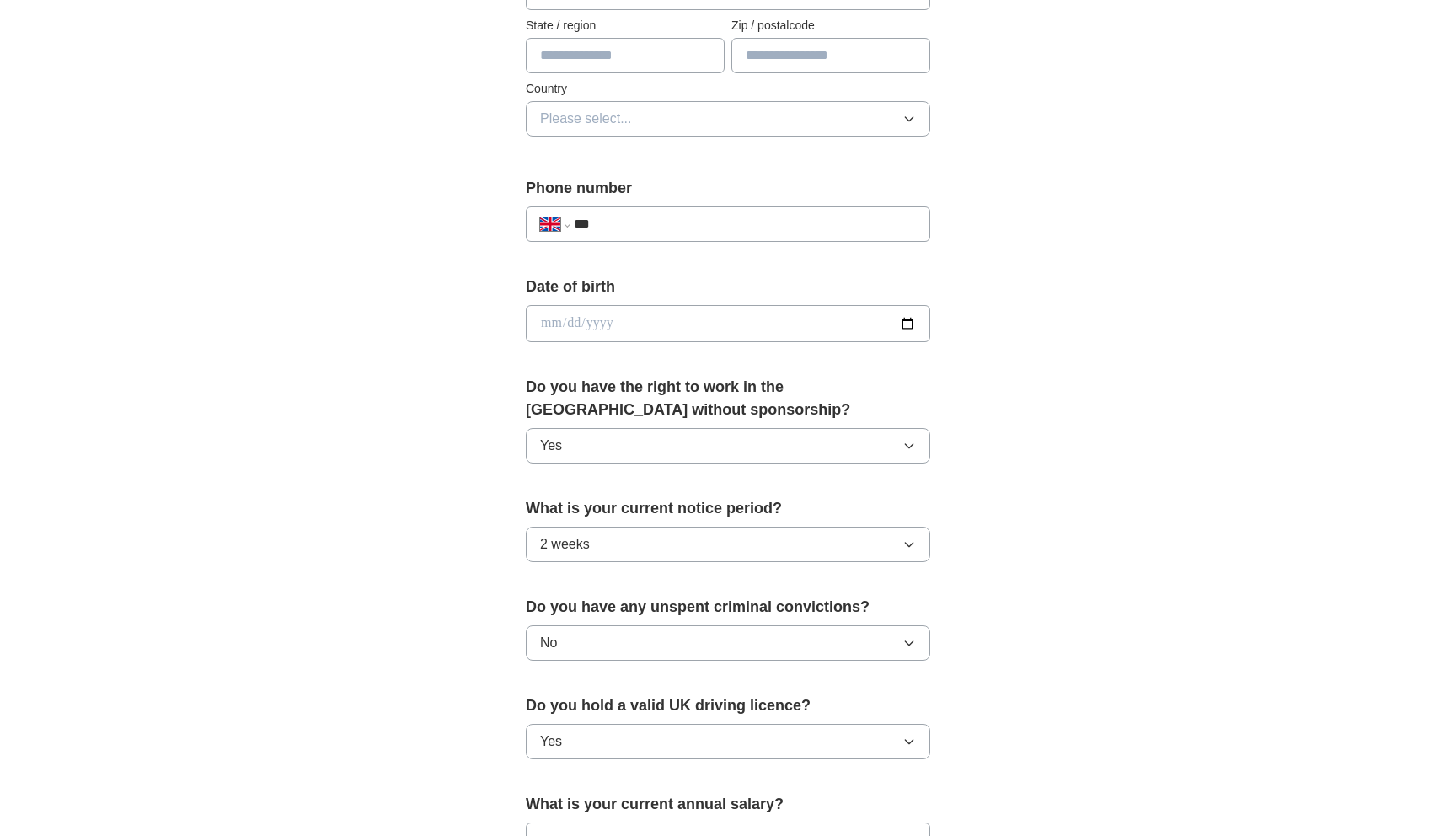
scroll to position [502, 0]
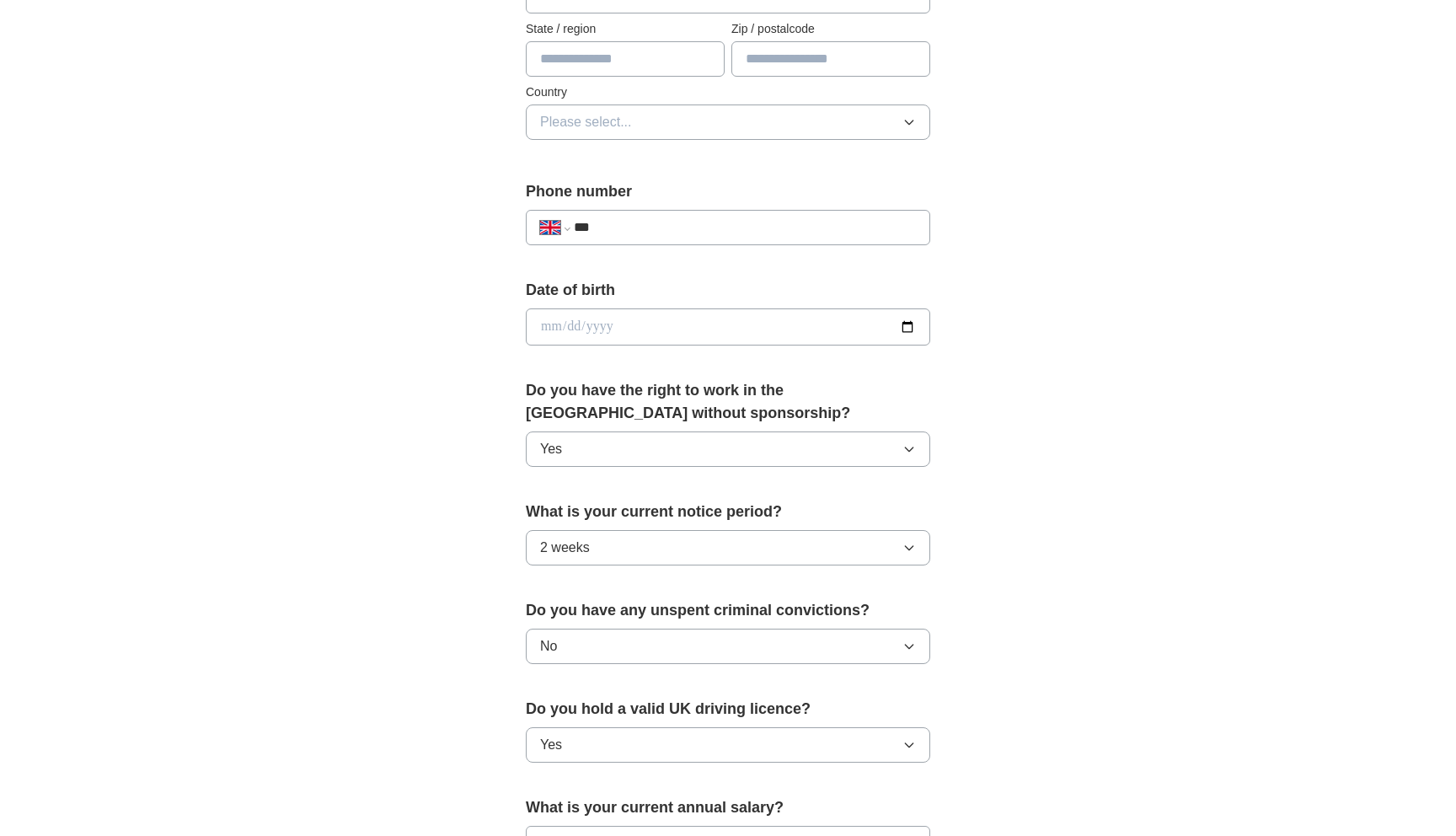
type input "*******"
click at [772, 328] on input "date" at bounding box center [728, 327] width 405 height 37
type input "**********"
click at [772, 231] on input "***" at bounding box center [744, 228] width 342 height 20
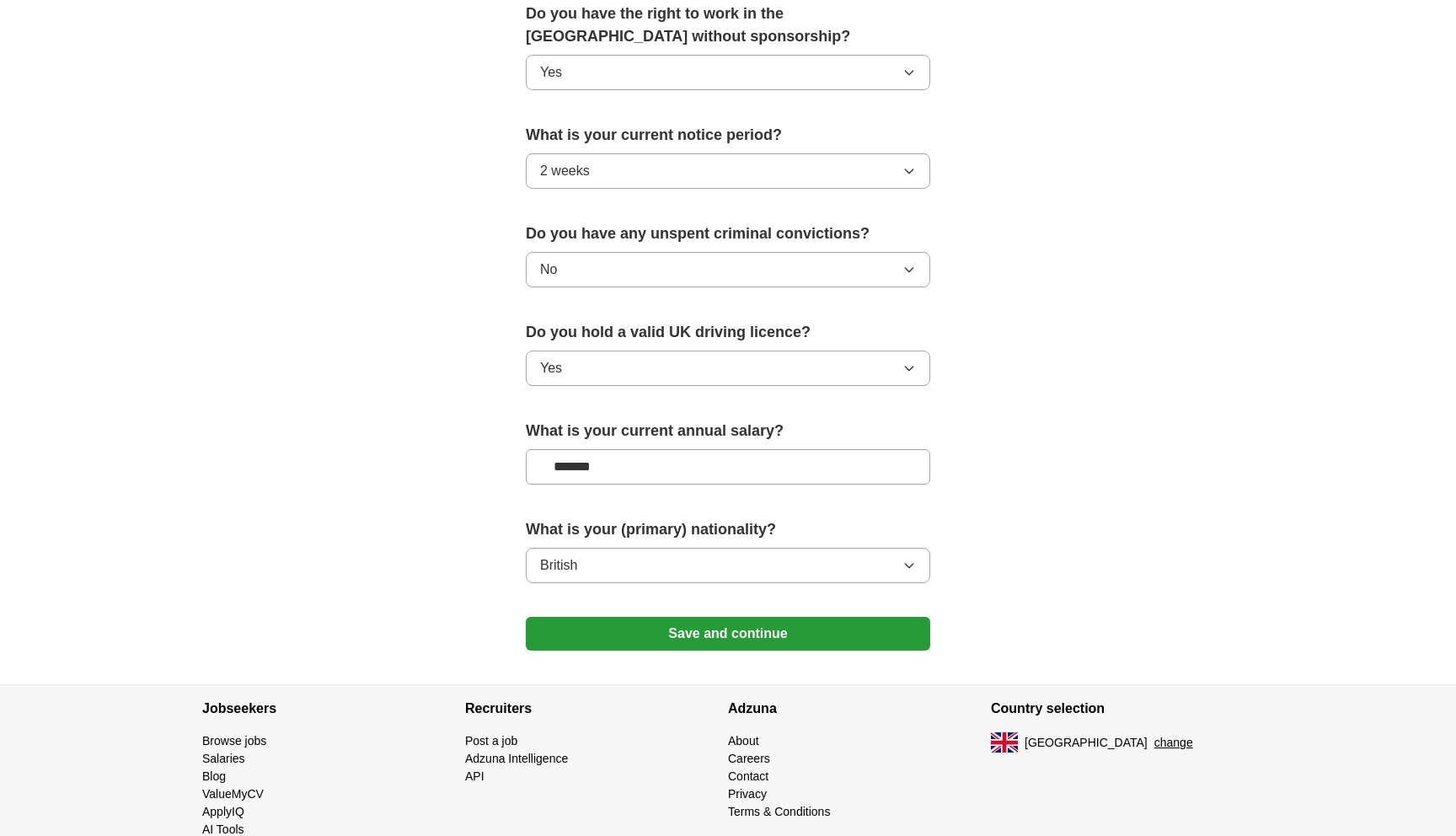
scroll to position [915, 0]
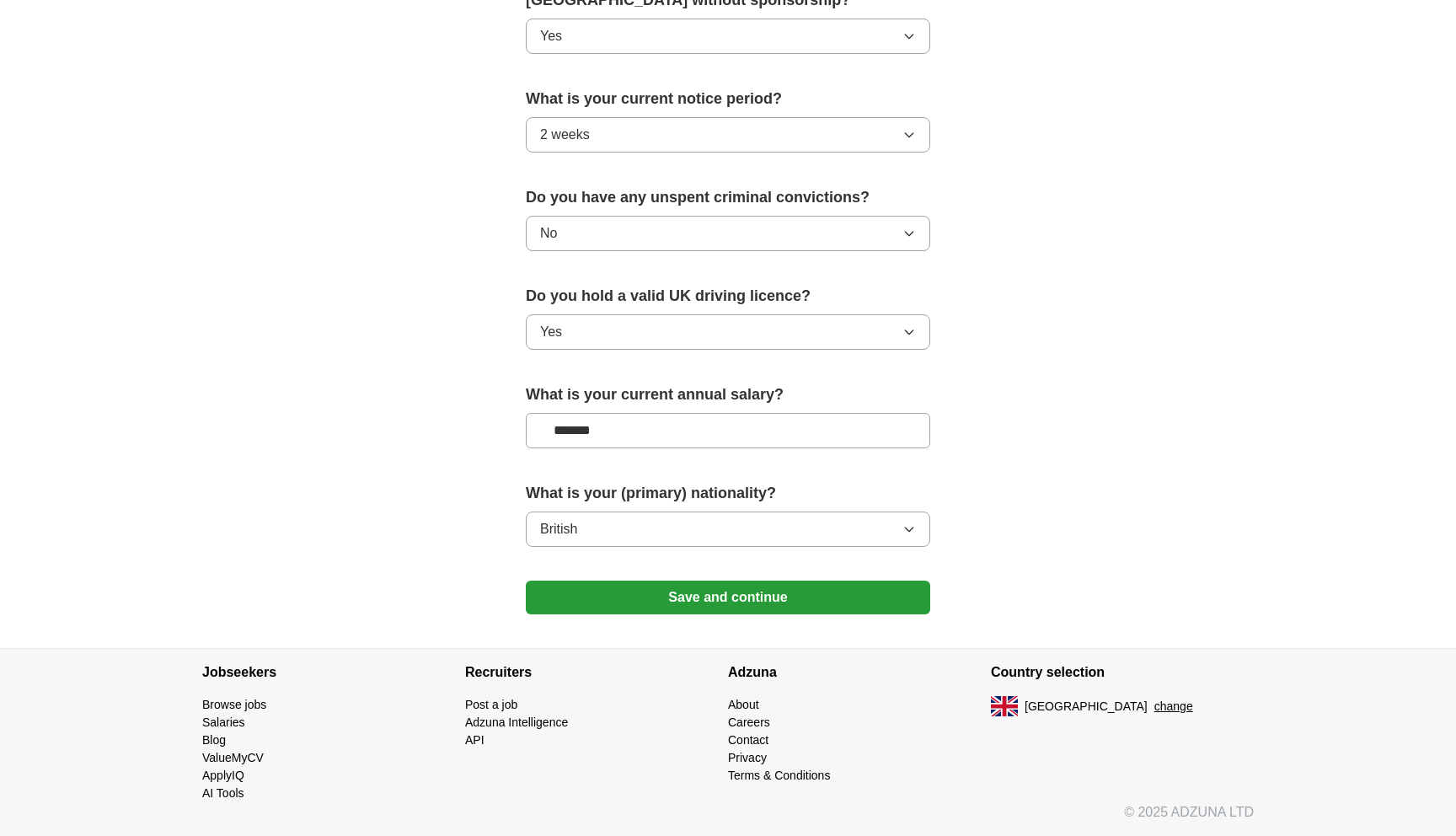
type input "**********"
click at [808, 593] on button "Save and continue" at bounding box center [728, 597] width 405 height 34
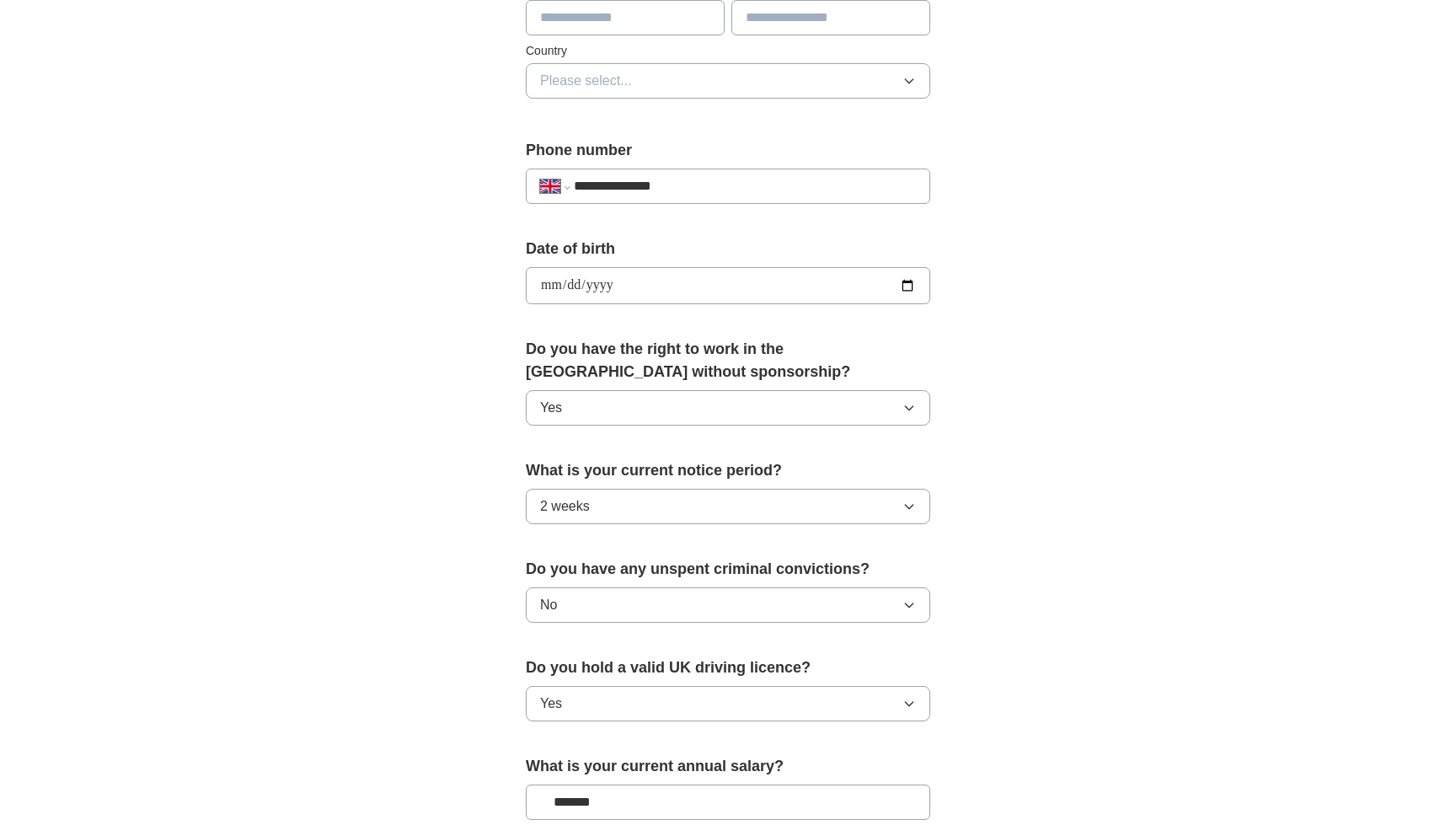
scroll to position [541, 0]
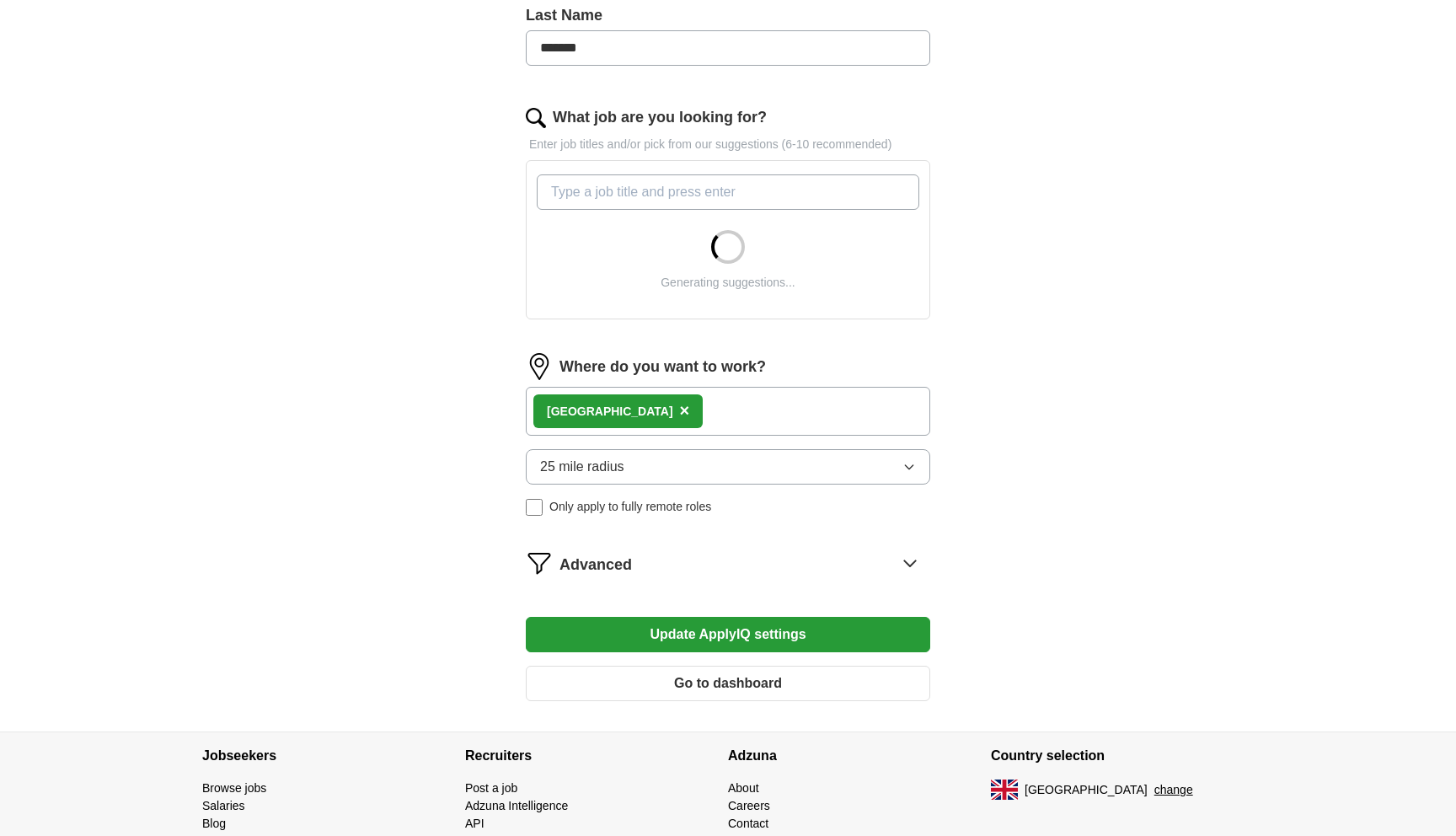
scroll to position [451, 0]
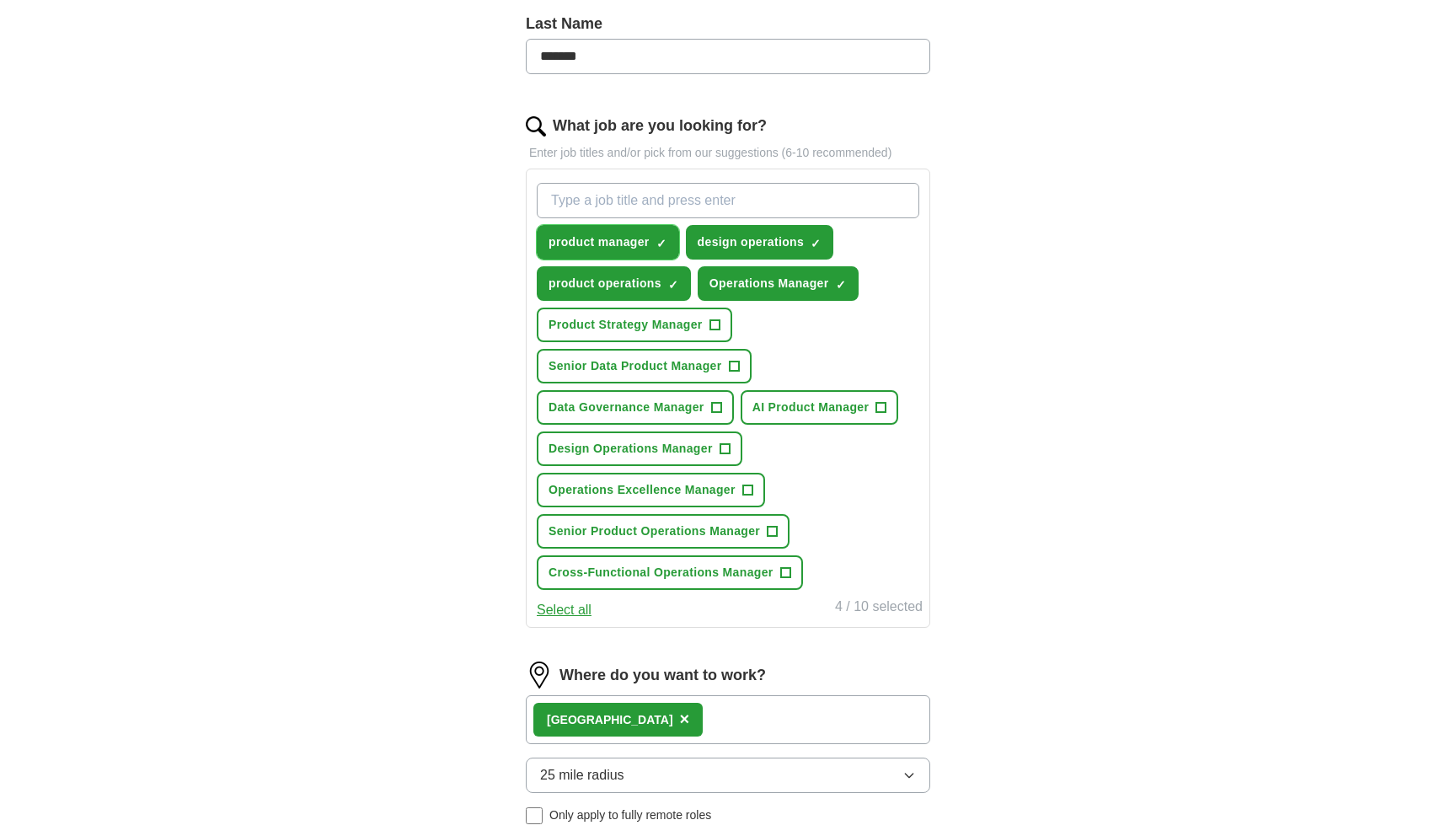
click at [0, 0] on span "×" at bounding box center [0, 0] width 0 height 0
click at [657, 237] on span "+" at bounding box center [661, 242] width 10 height 14
click at [0, 0] on span "×" at bounding box center [0, 0] width 0 height 0
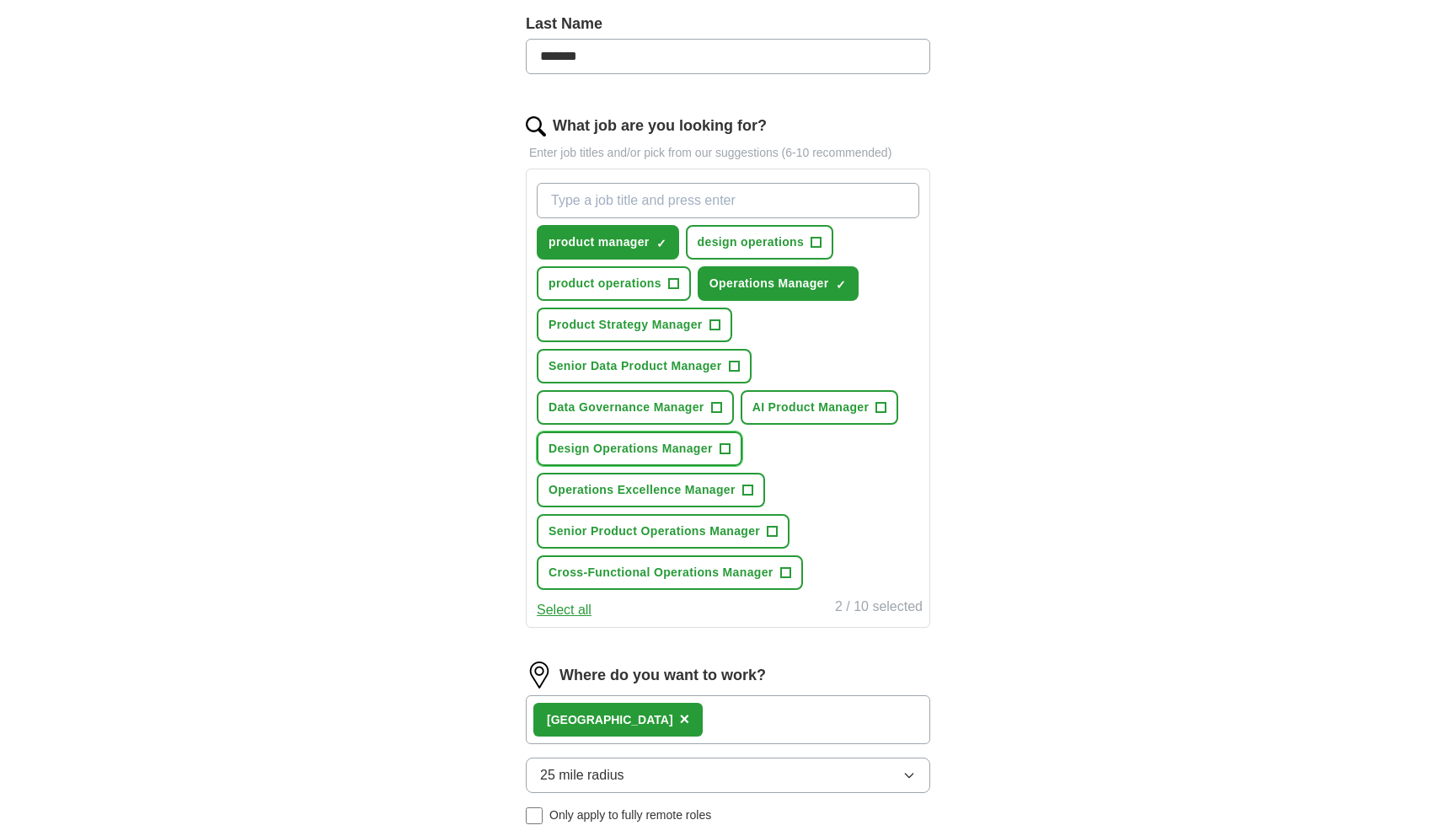
click at [728, 448] on span "+" at bounding box center [724, 449] width 10 height 14
click at [750, 491] on span "+" at bounding box center [747, 490] width 10 height 14
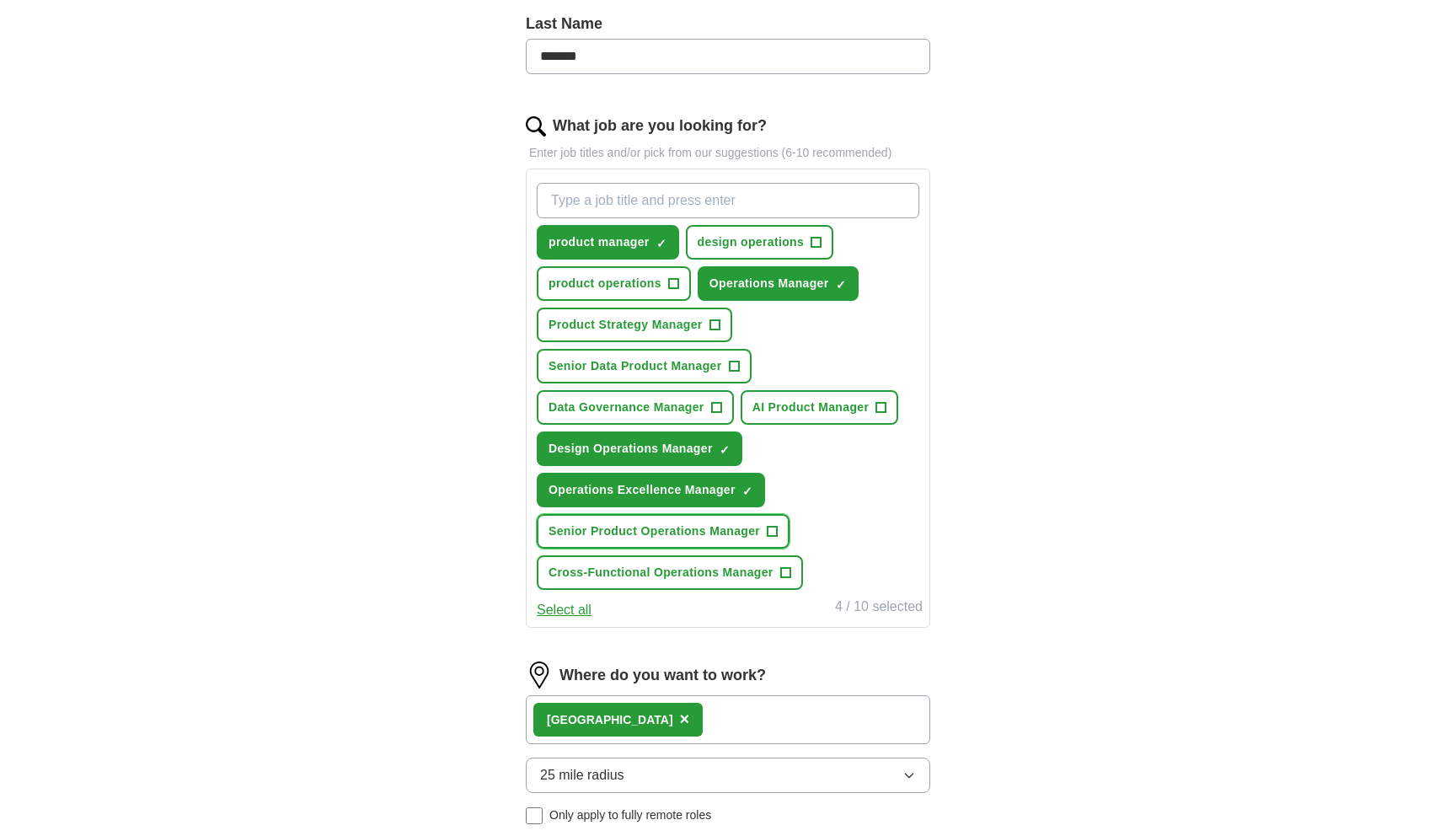
click at [770, 529] on span "+" at bounding box center [772, 531] width 10 height 14
click at [790, 404] on span "AI Product Manager" at bounding box center [811, 407] width 117 height 17
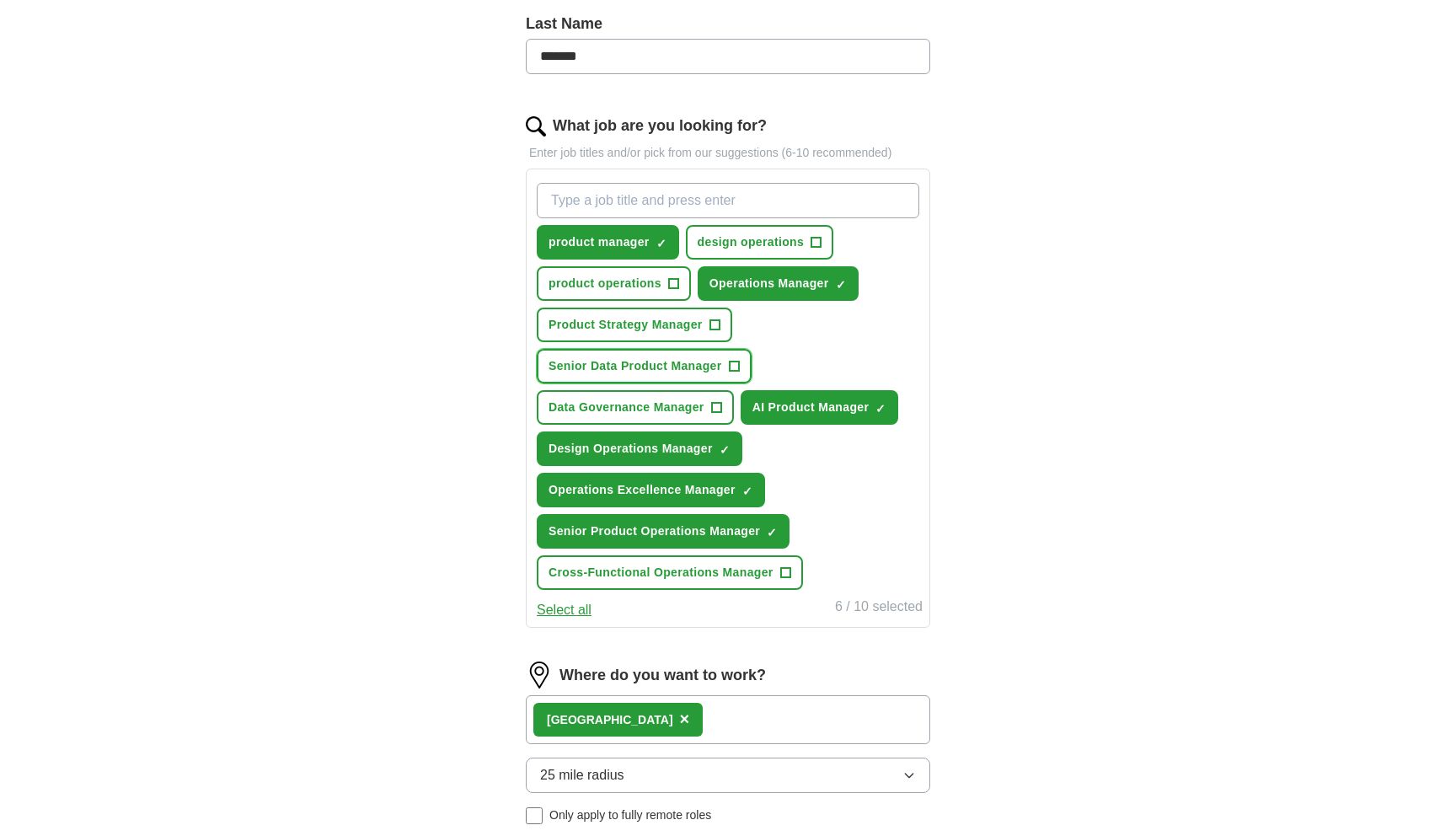
click at [675, 363] on span "Senior Data Product Manager" at bounding box center [635, 365] width 173 height 17
click at [663, 201] on input "What job are you looking for?" at bounding box center [728, 200] width 383 height 36
type input "Strategy and operations manager"
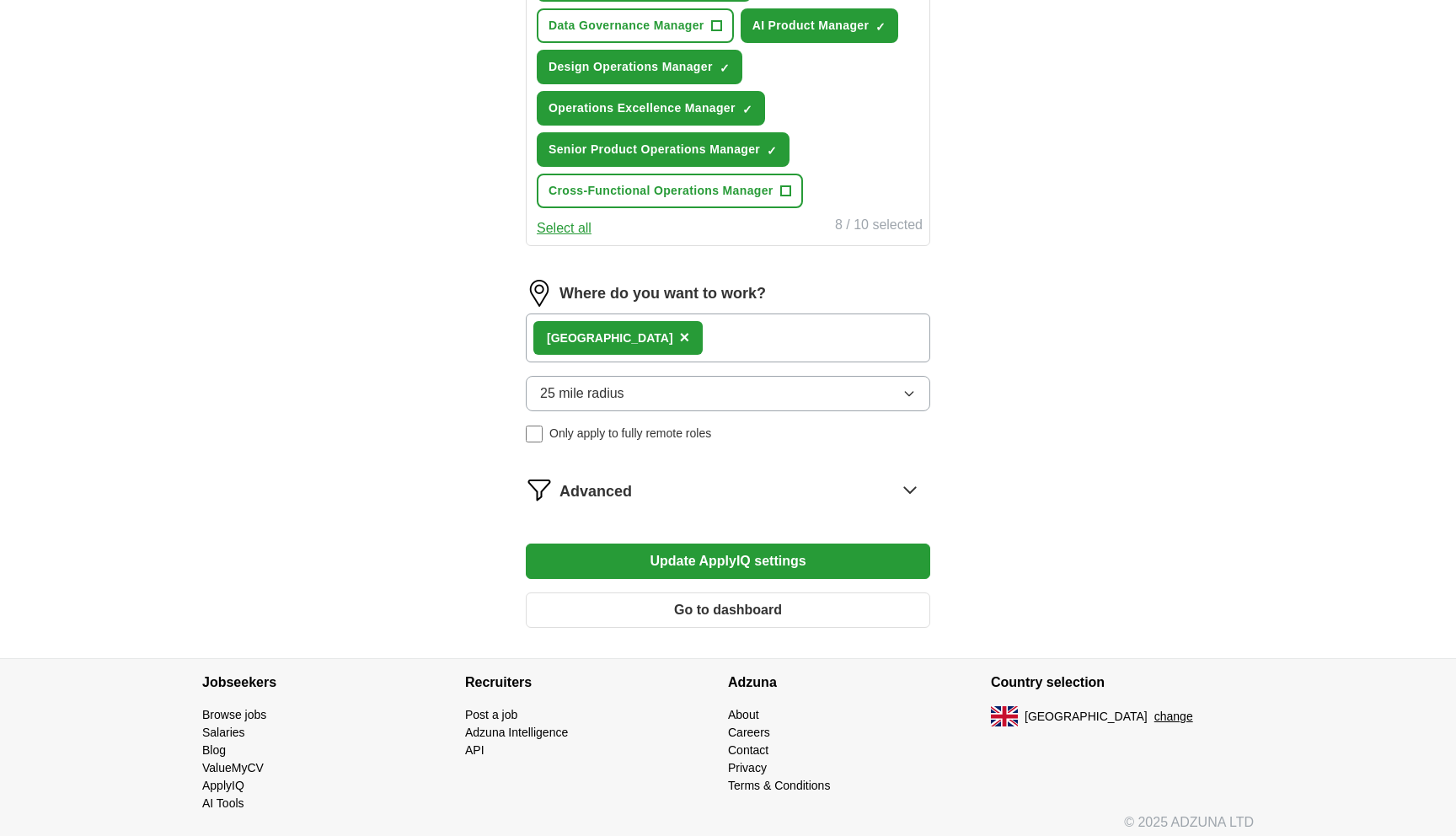
scroll to position [885, 0]
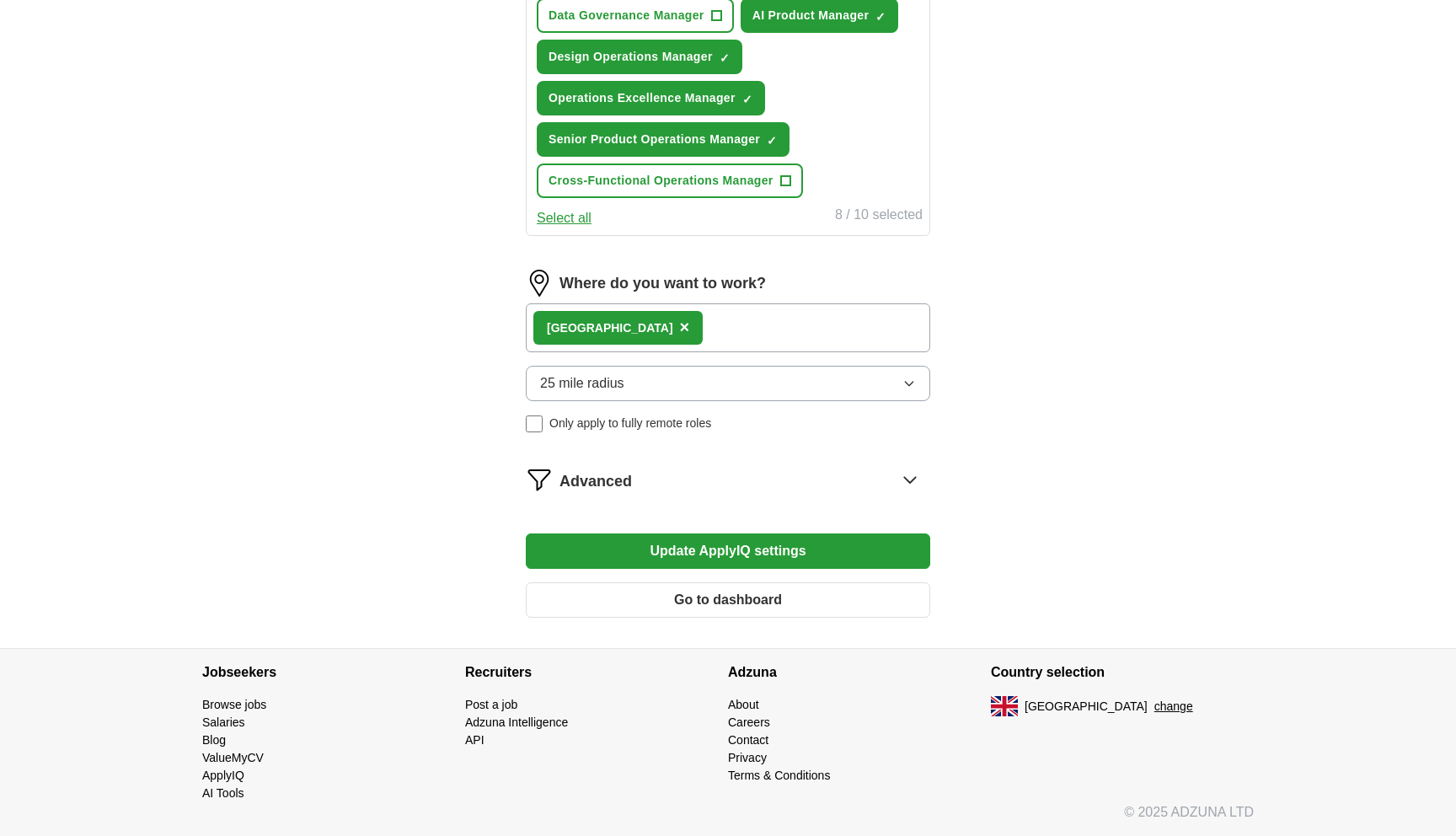
click at [636, 480] on div "Advanced" at bounding box center [745, 479] width 371 height 27
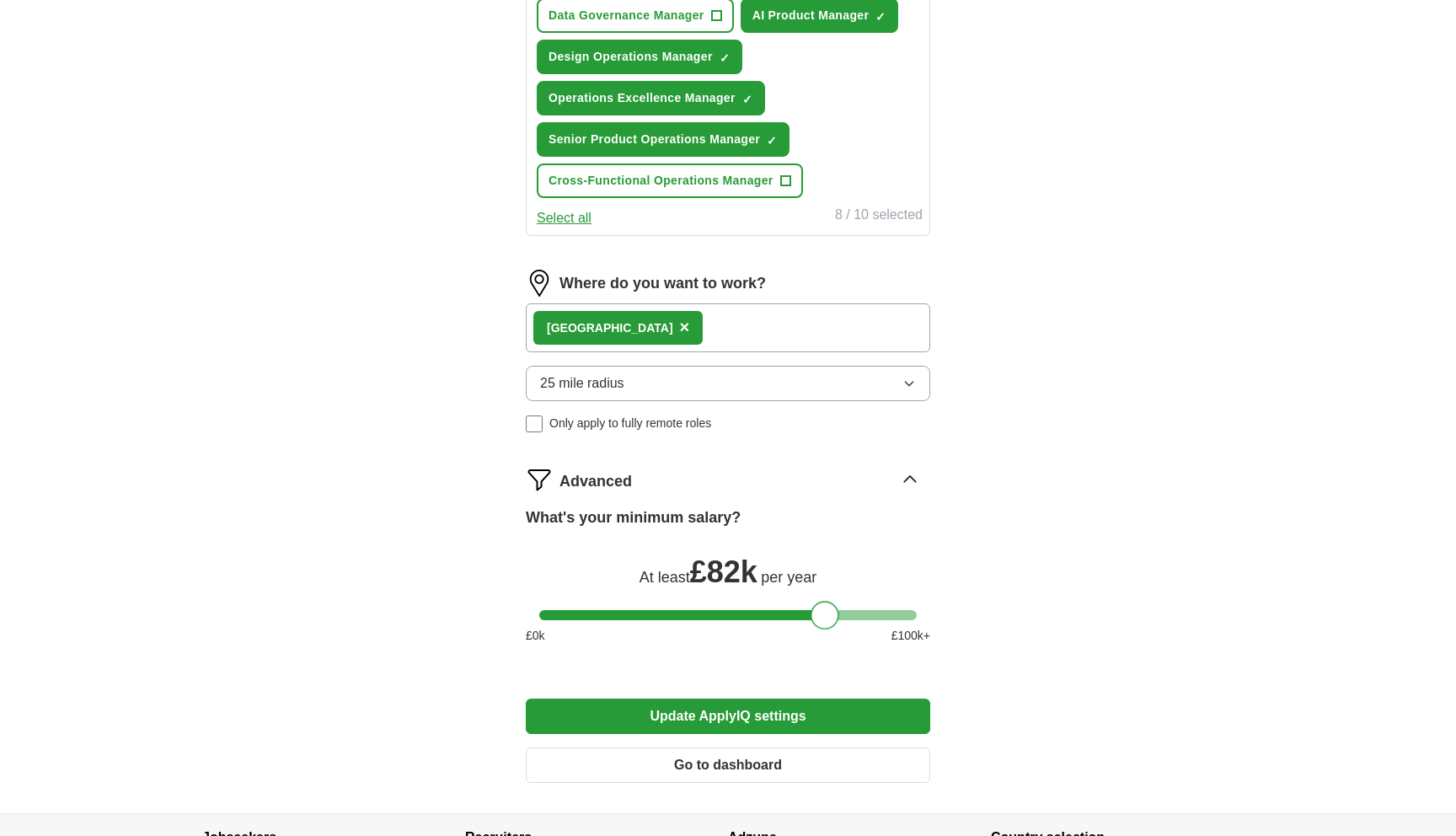
drag, startPoint x: 561, startPoint y: 613, endPoint x: 833, endPoint y: 609, distance: 272.0
click at [833, 609] on div at bounding box center [824, 615] width 28 height 28
click at [752, 716] on button "Update ApplyIQ settings" at bounding box center [728, 716] width 405 height 36
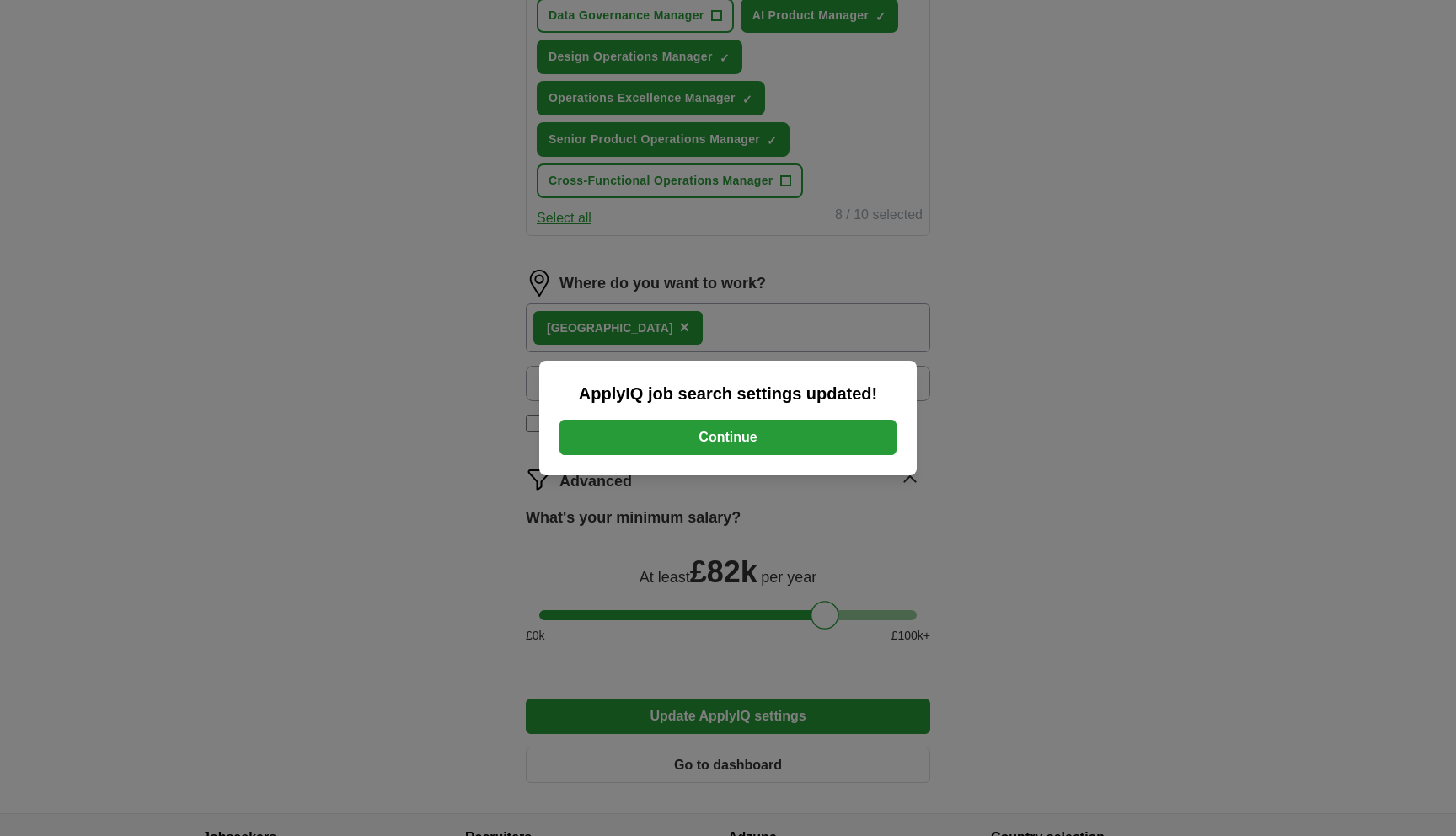
click at [832, 441] on button "Continue" at bounding box center [728, 437] width 337 height 36
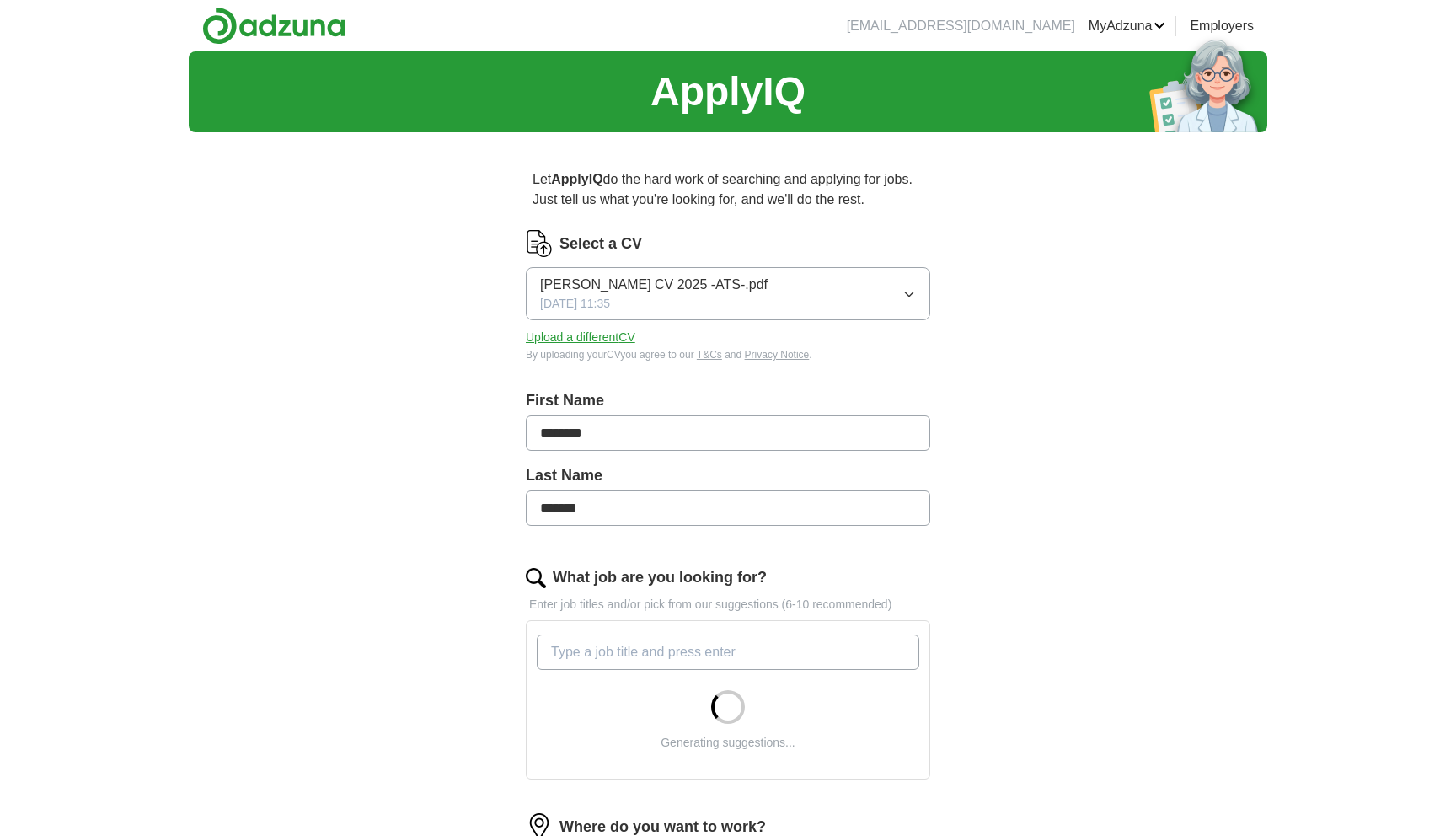
click at [747, 654] on input "What job are you looking for?" at bounding box center [728, 652] width 383 height 36
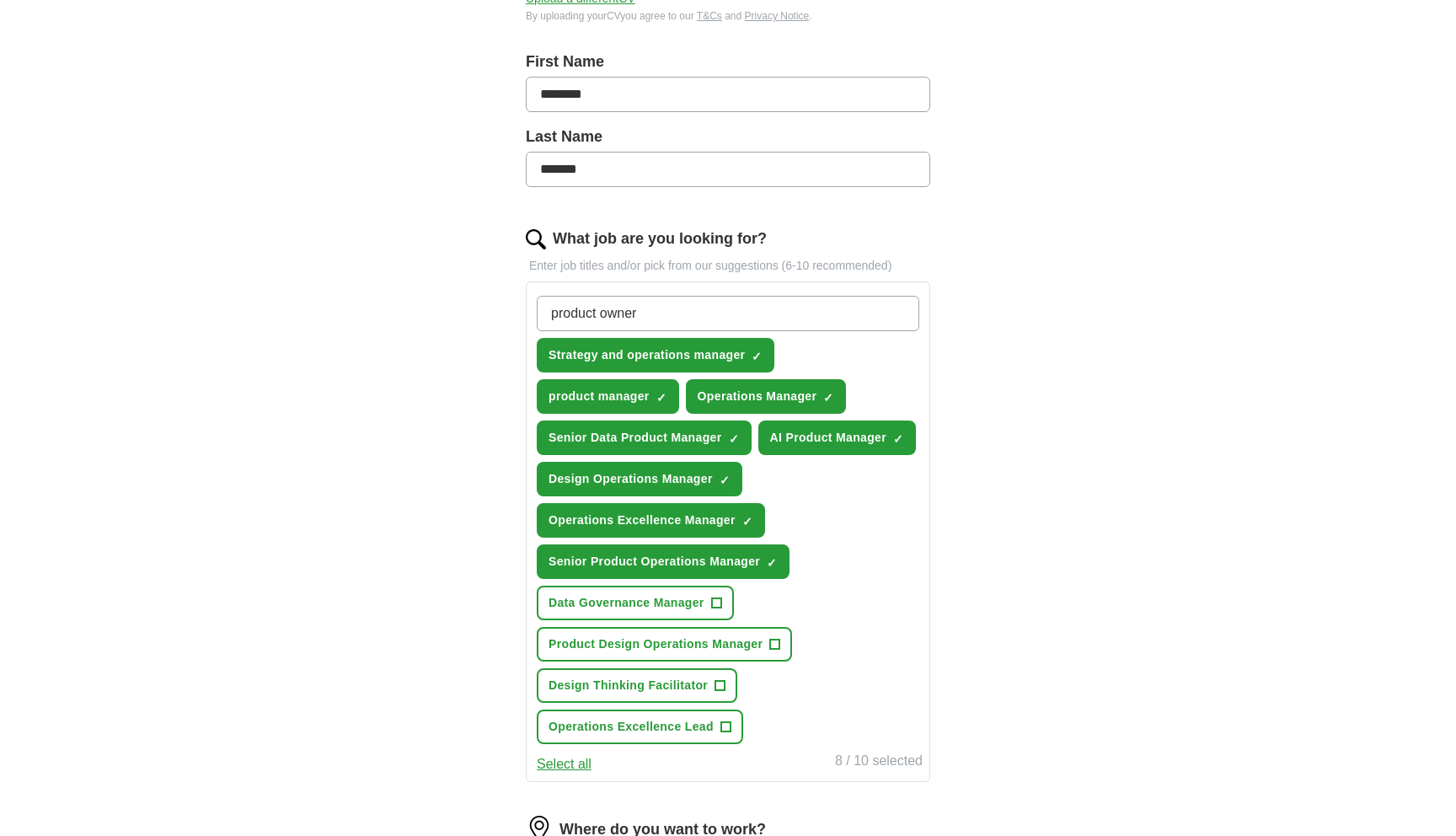
scroll to position [345, 0]
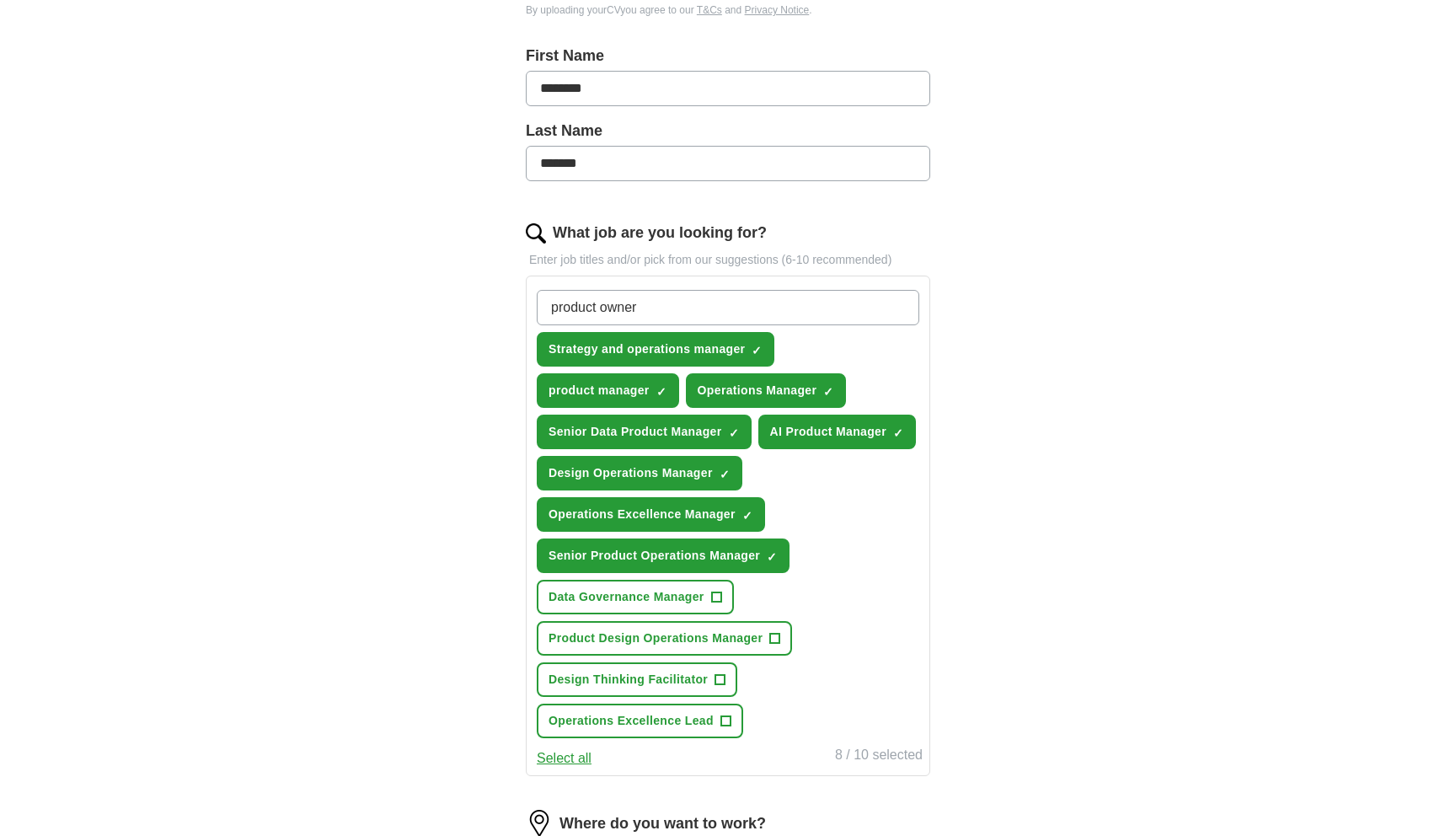
click at [551, 307] on input "product owner" at bounding box center [728, 307] width 383 height 36
type input "AI product owner"
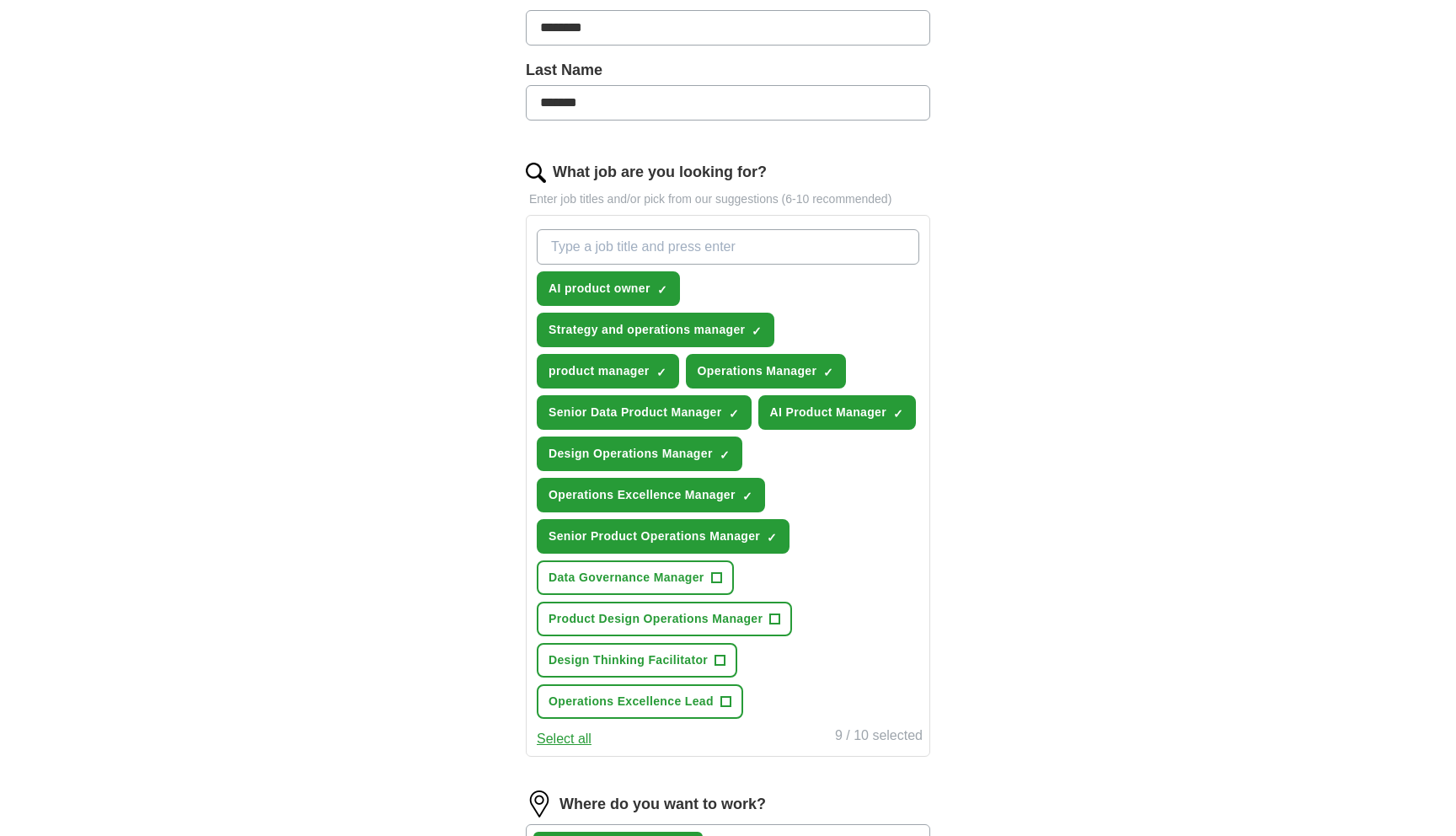
scroll to position [407, 0]
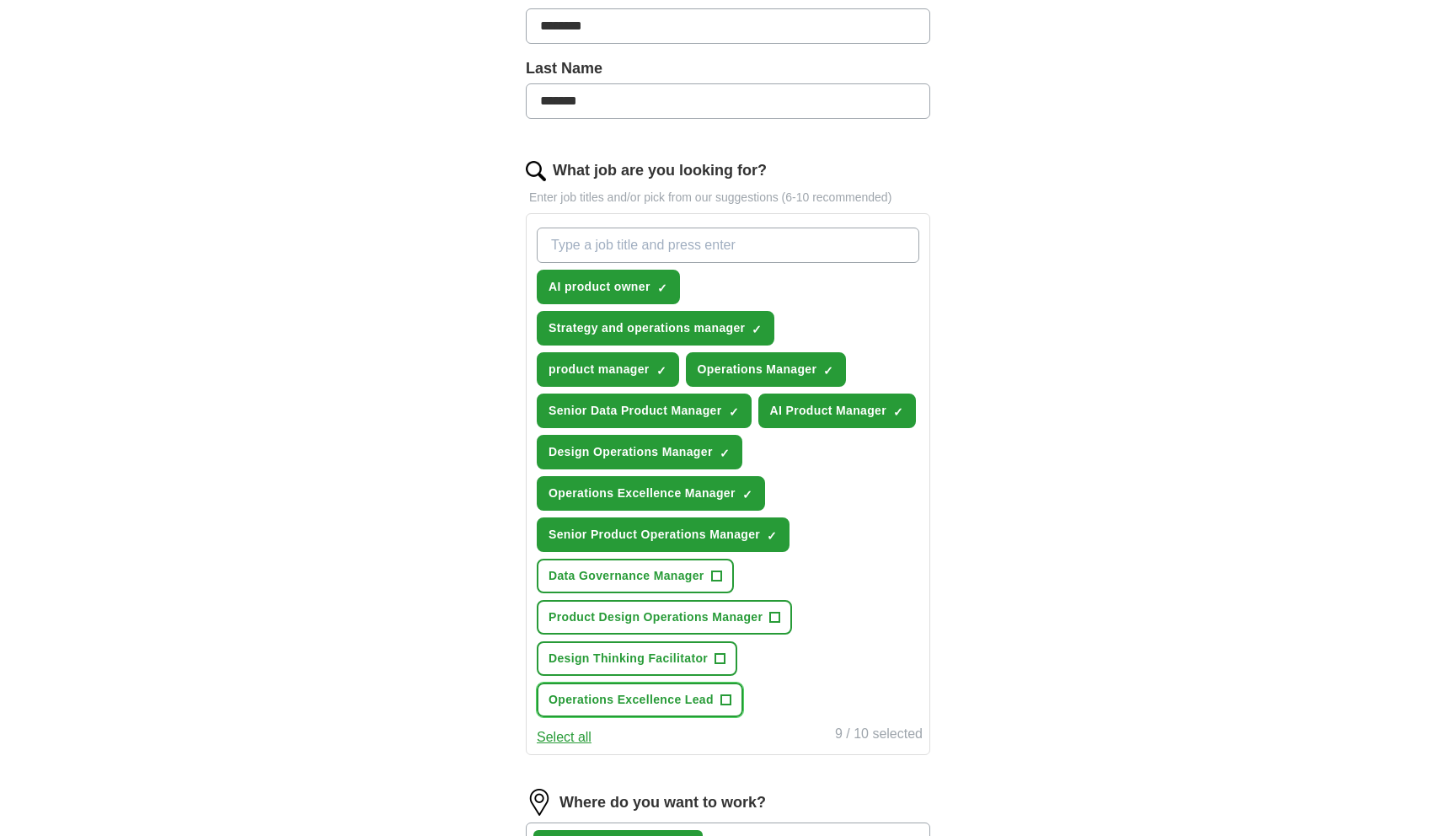
click at [728, 697] on span "+" at bounding box center [725, 700] width 10 height 14
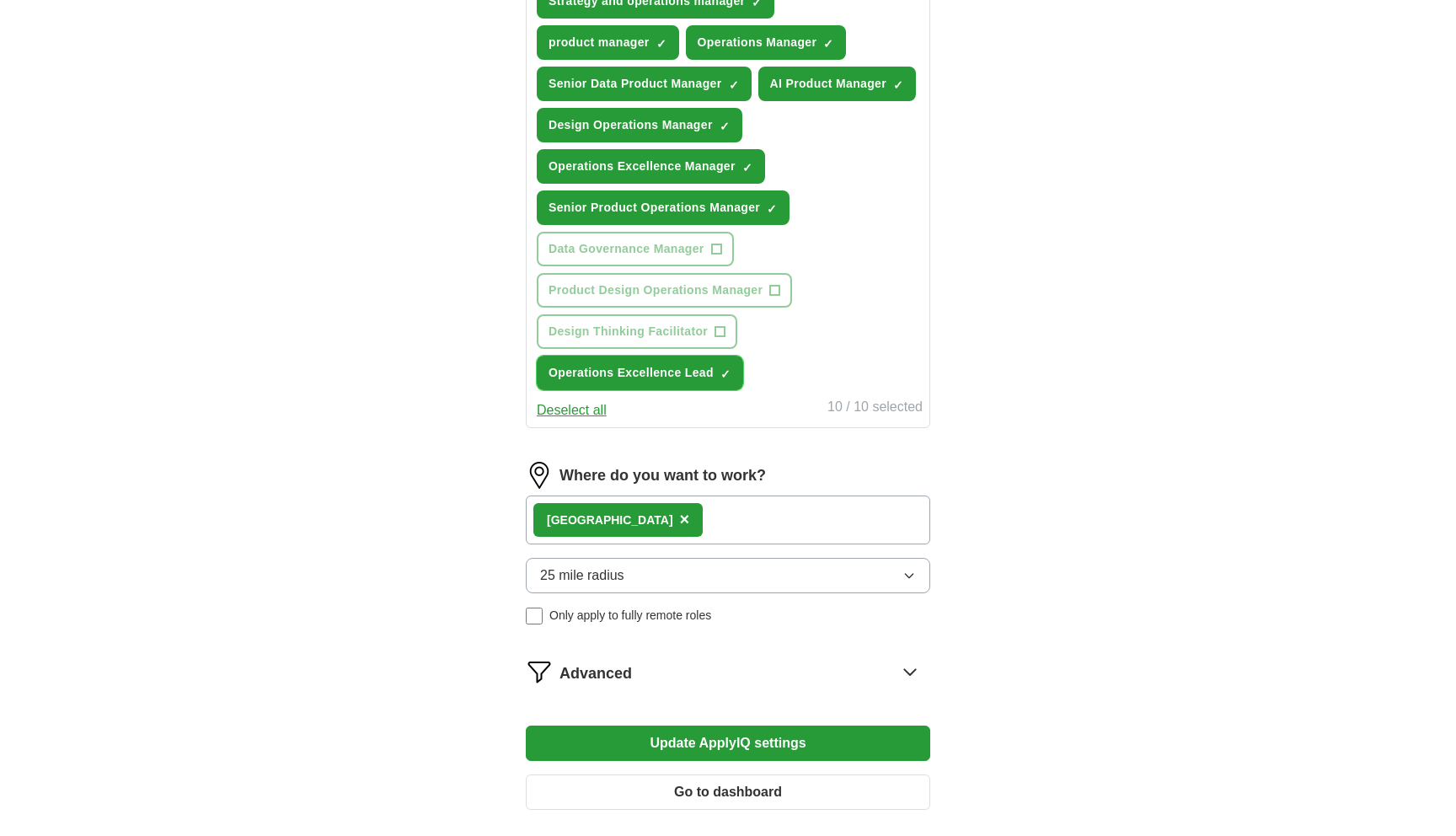
scroll to position [926, 0]
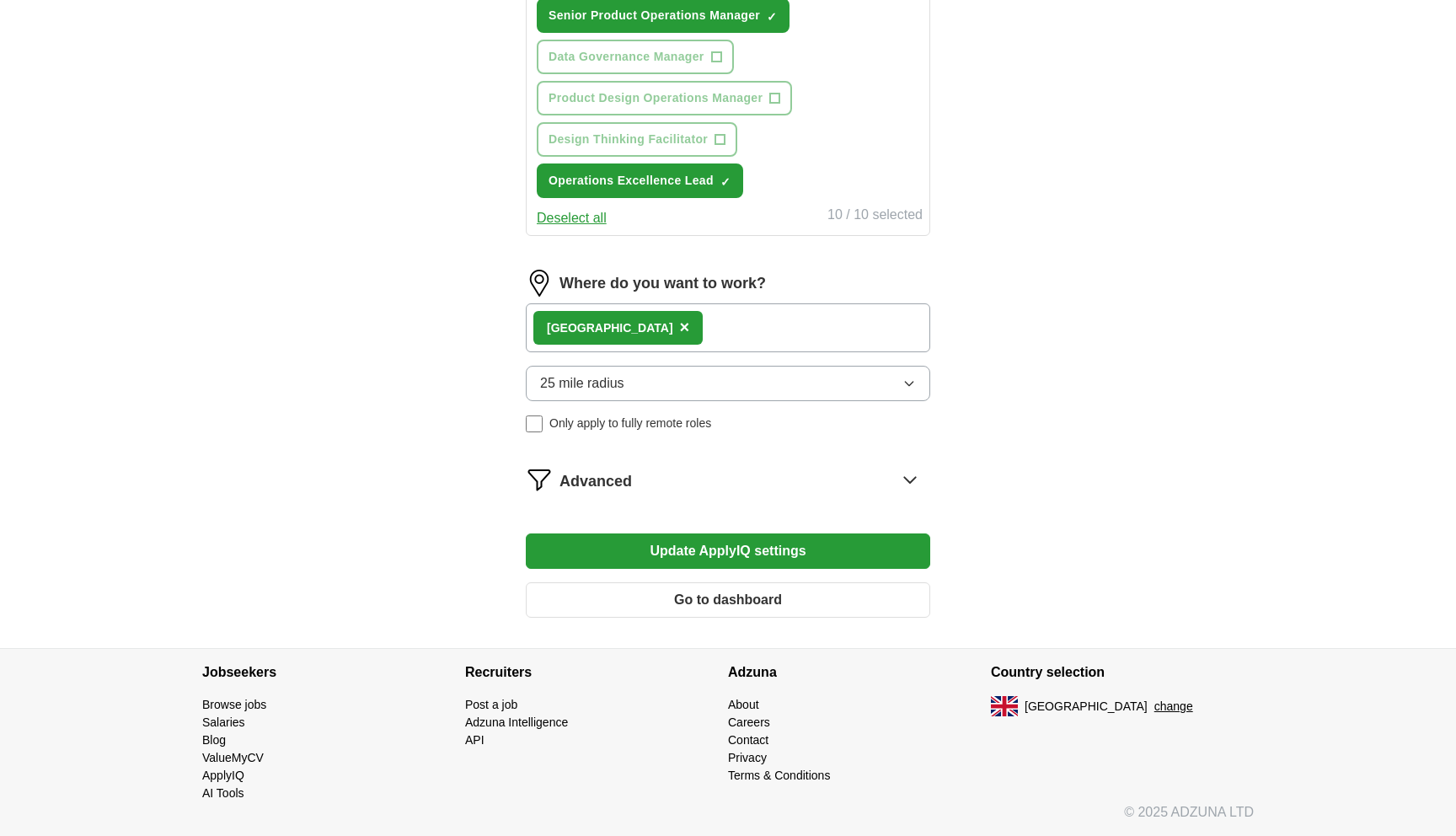
click at [736, 546] on button "Update ApplyIQ settings" at bounding box center [728, 551] width 405 height 36
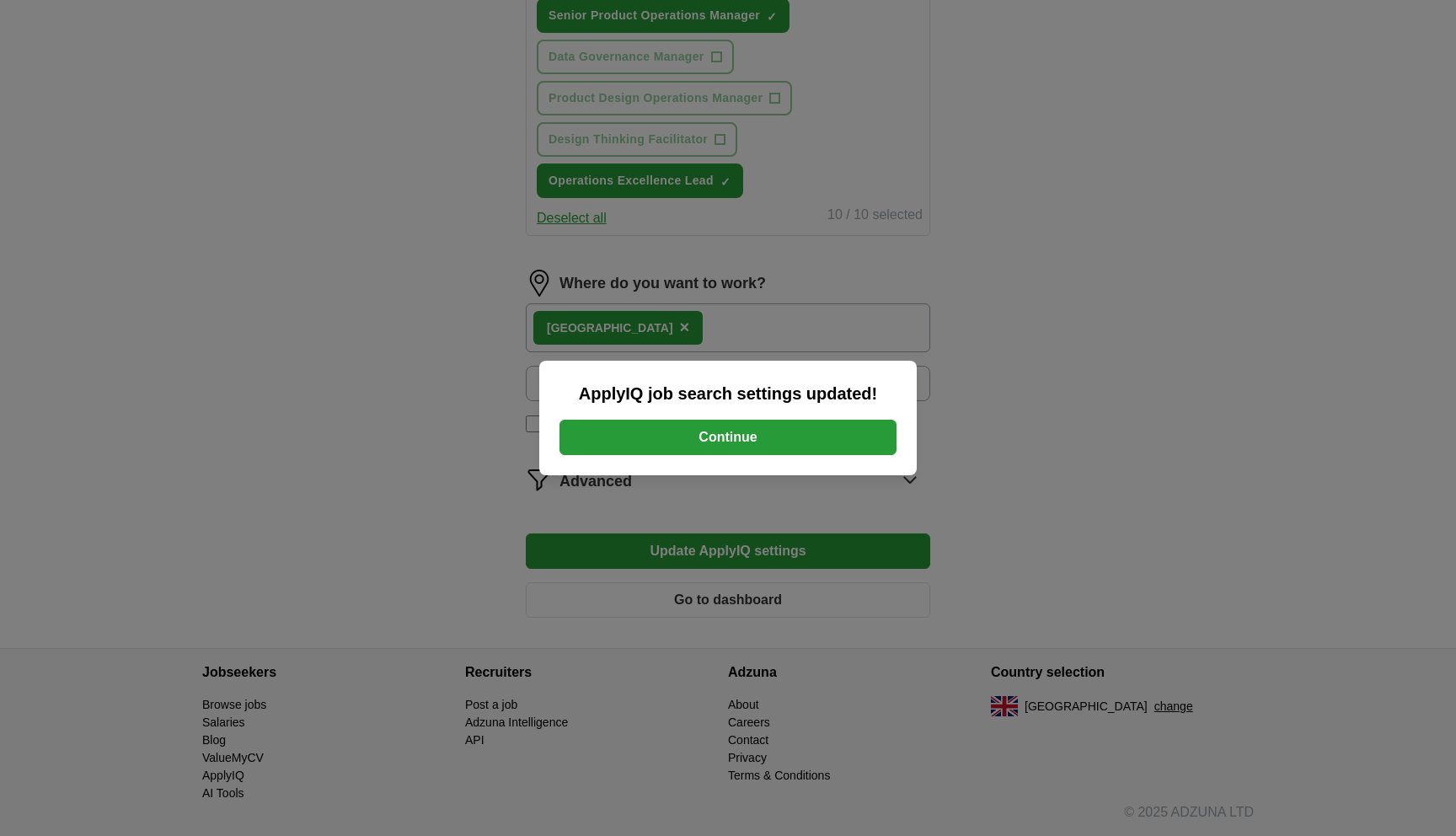
click at [678, 430] on button "Continue" at bounding box center [728, 437] width 337 height 36
